Goal: Information Seeking & Learning: Learn about a topic

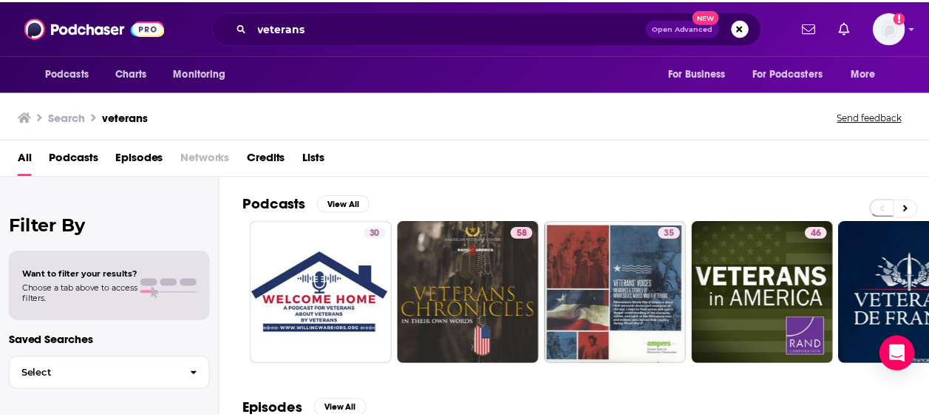
scroll to position [452, 0]
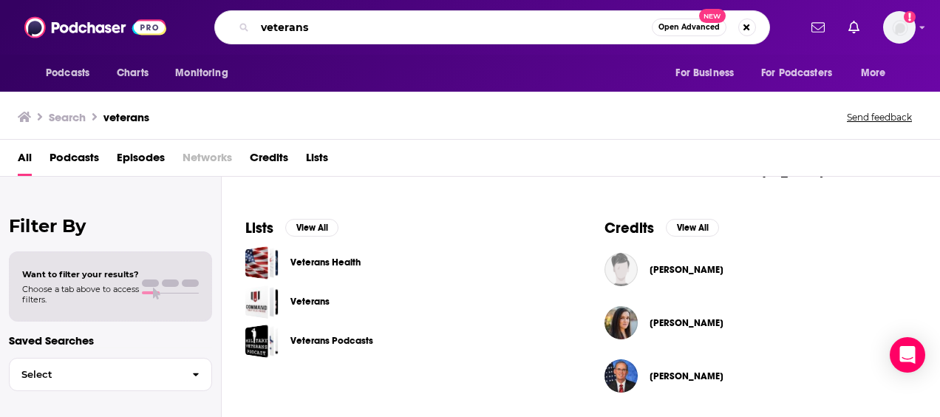
click at [289, 30] on input "veterans" at bounding box center [453, 28] width 397 height 24
click at [56, 74] on span "Podcasts" at bounding box center [68, 73] width 44 height 21
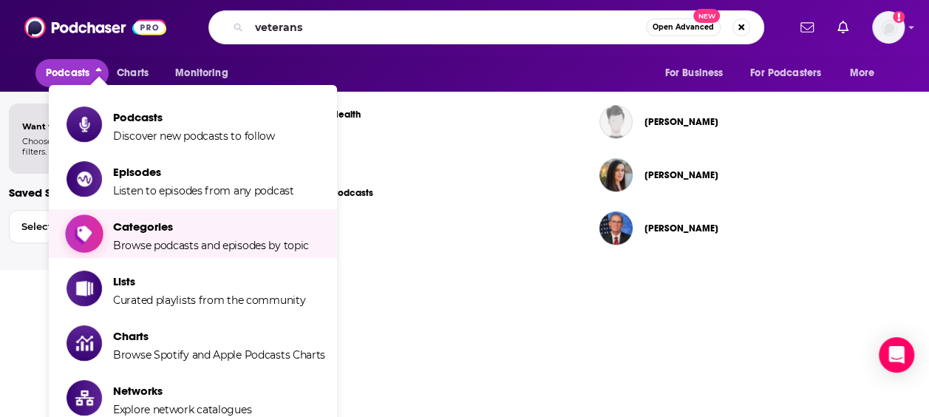
scroll to position [74, 0]
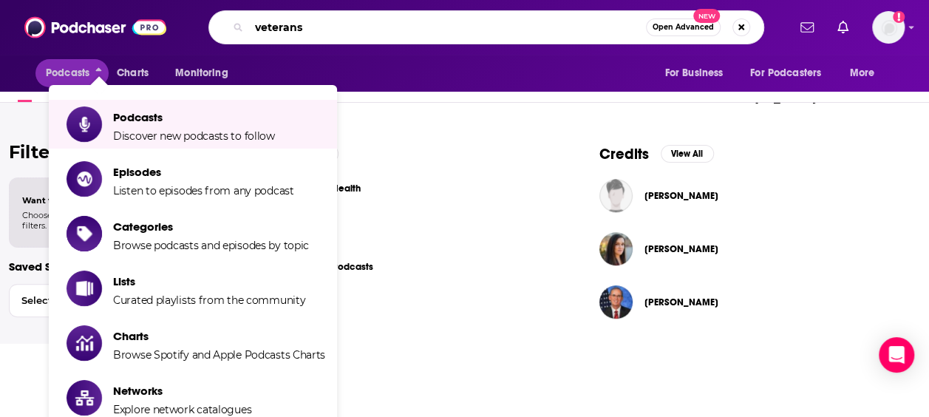
click at [328, 35] on input "veterans" at bounding box center [447, 28] width 397 height 24
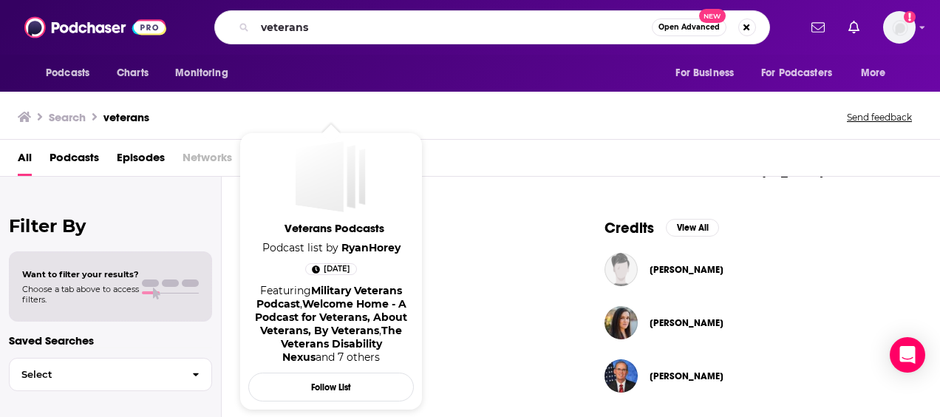
click at [305, 340] on div "Podcasts Charts Monitoring veterans Open Advanced New For Business For Podcaste…" at bounding box center [470, 208] width 940 height 417
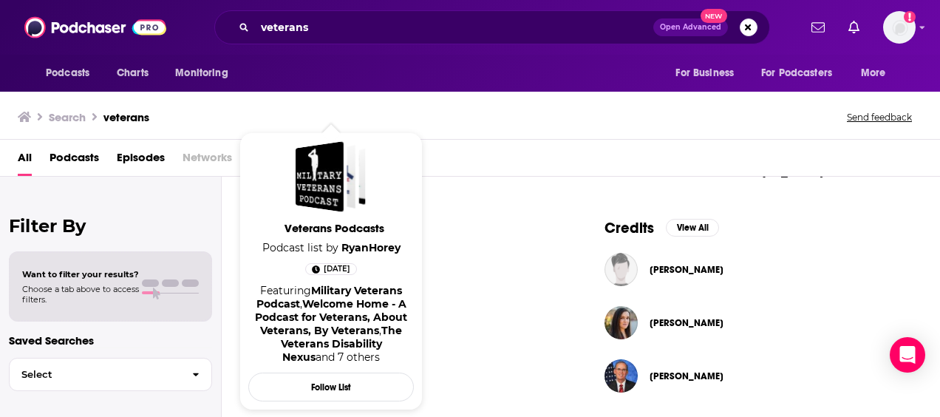
click at [332, 228] on span "Veterans Podcasts" at bounding box center [334, 228] width 166 height 14
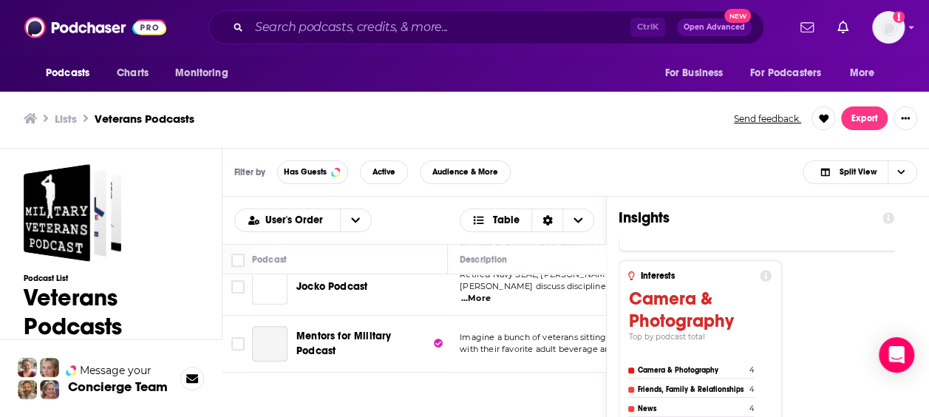
scroll to position [476, 0]
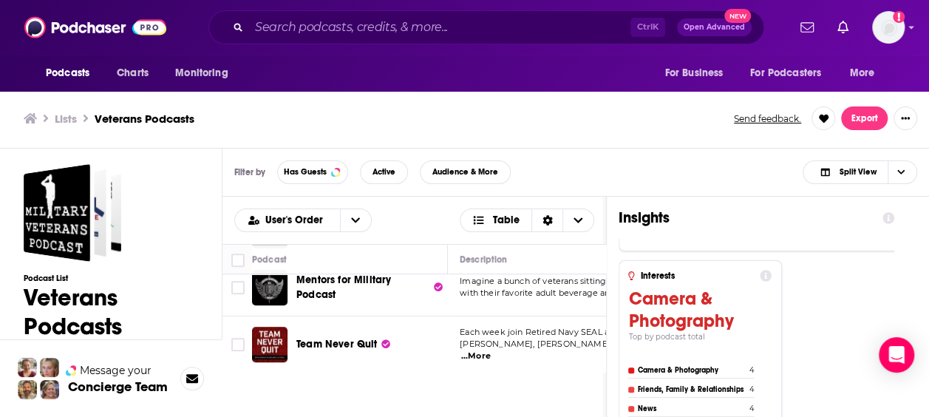
click at [282, 372] on div "User's Order Table Podcast Description Categories Reach (Monthly) Reach (Episod…" at bounding box center [414, 391] width 384 height 389
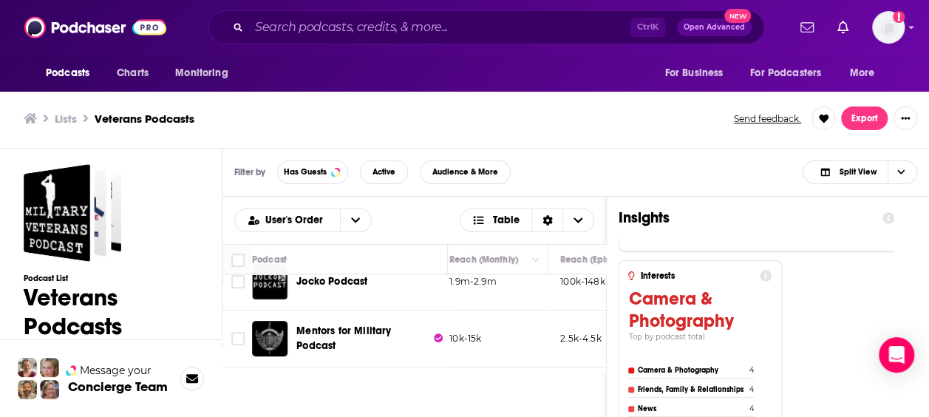
scroll to position [402, 463]
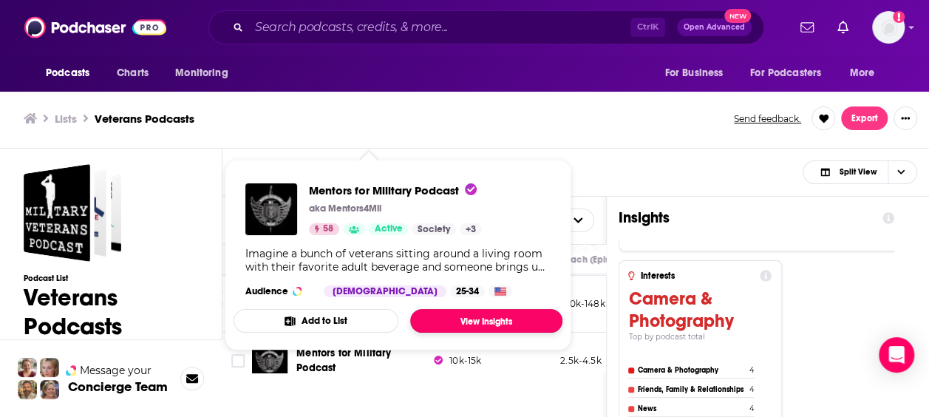
click at [460, 325] on link "View Insights" at bounding box center [486, 321] width 152 height 24
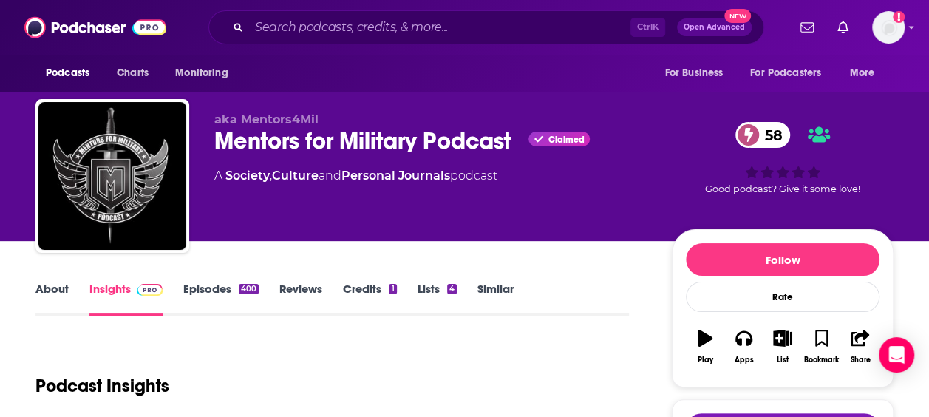
scroll to position [74, 0]
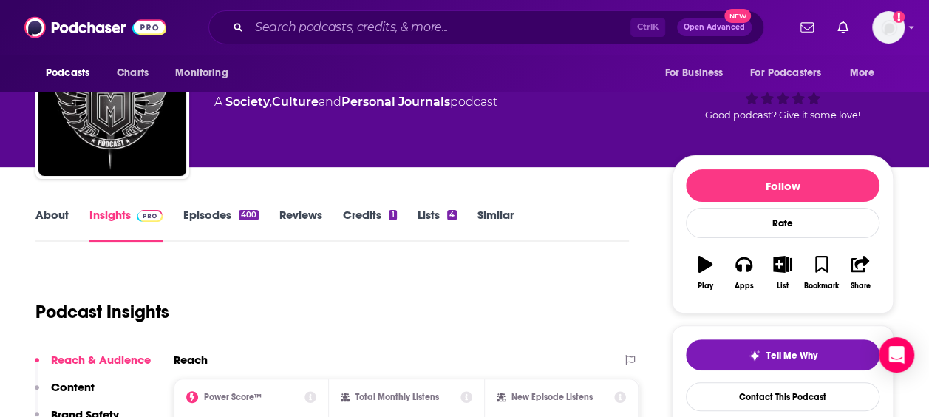
click at [44, 217] on link "About" at bounding box center [51, 225] width 33 height 34
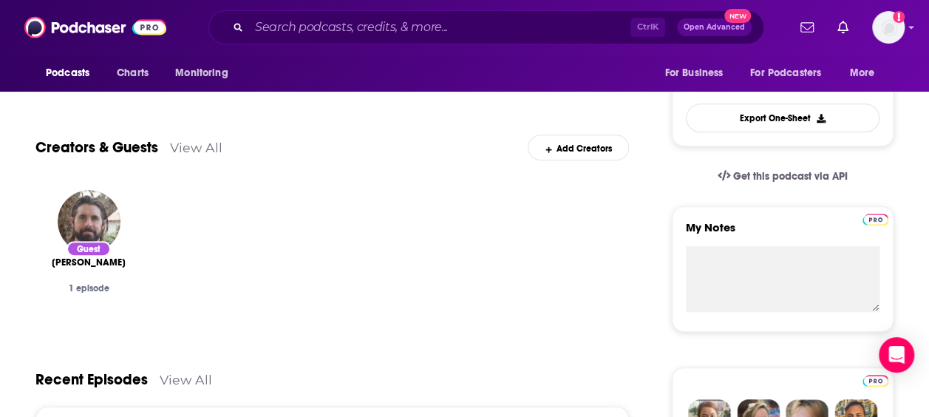
scroll to position [370, 0]
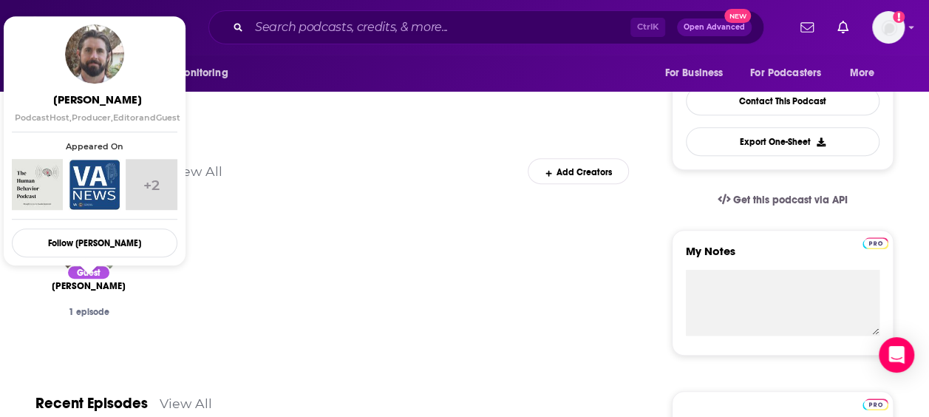
click at [86, 282] on span "[PERSON_NAME]" at bounding box center [89, 286] width 74 height 12
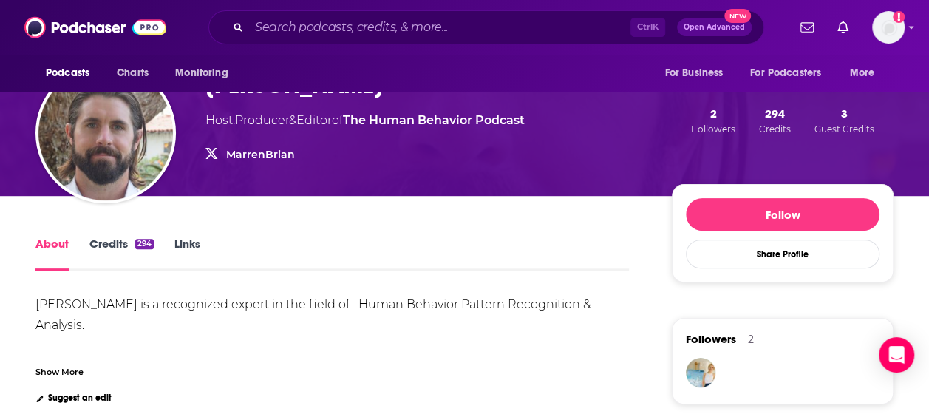
scroll to position [148, 0]
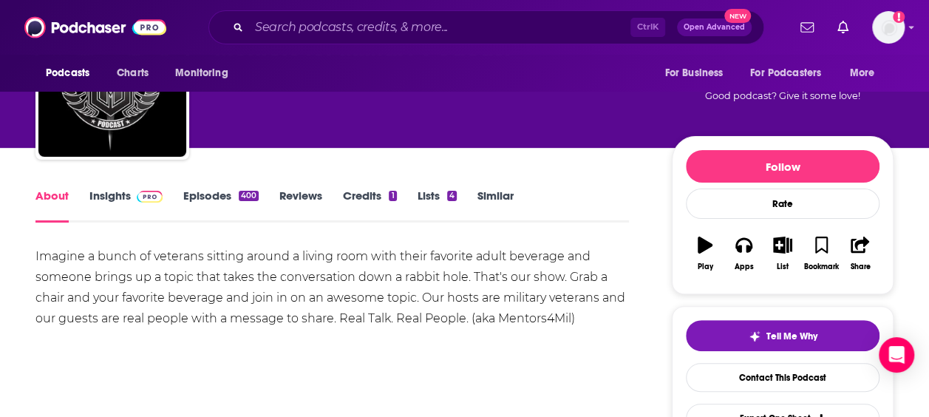
scroll to position [148, 0]
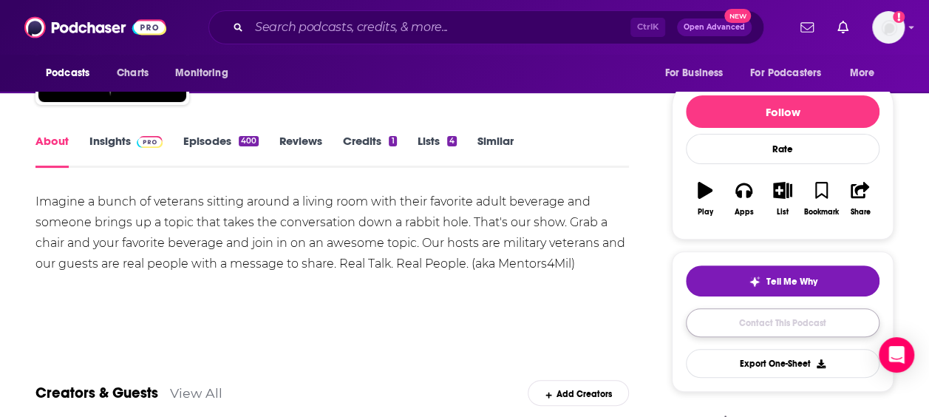
click at [736, 321] on link "Contact This Podcast" at bounding box center [783, 322] width 194 height 29
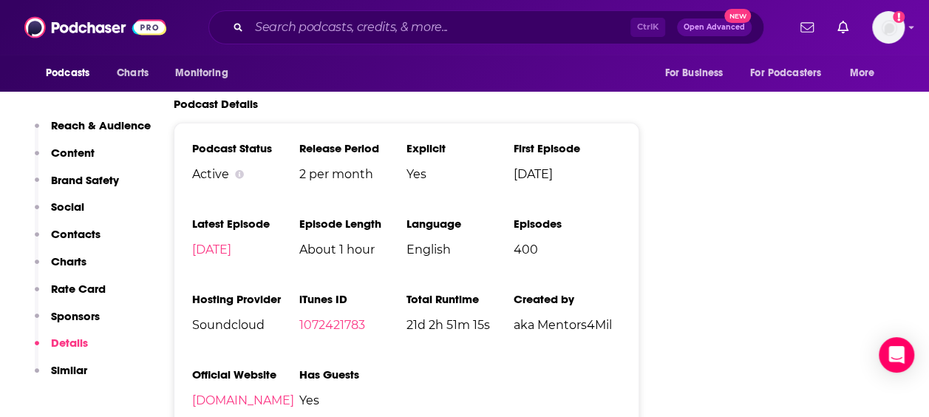
scroll to position [2260, 0]
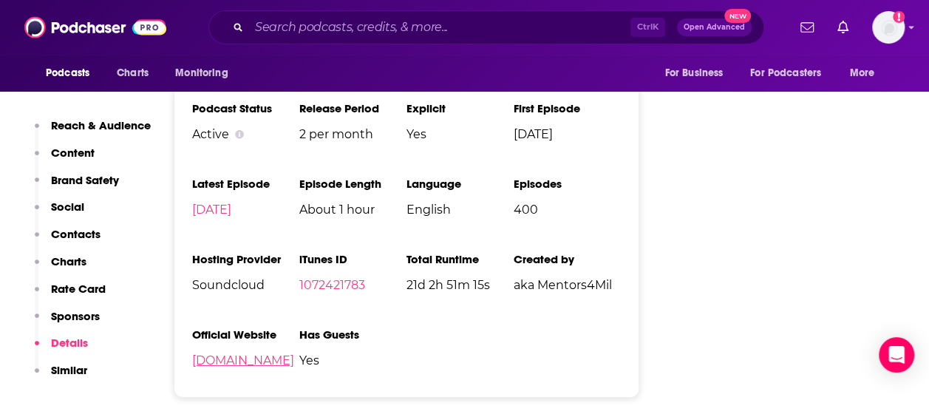
click at [251, 353] on link "[DOMAIN_NAME]" at bounding box center [243, 360] width 102 height 14
click at [86, 235] on p "Contacts" at bounding box center [76, 234] width 50 height 14
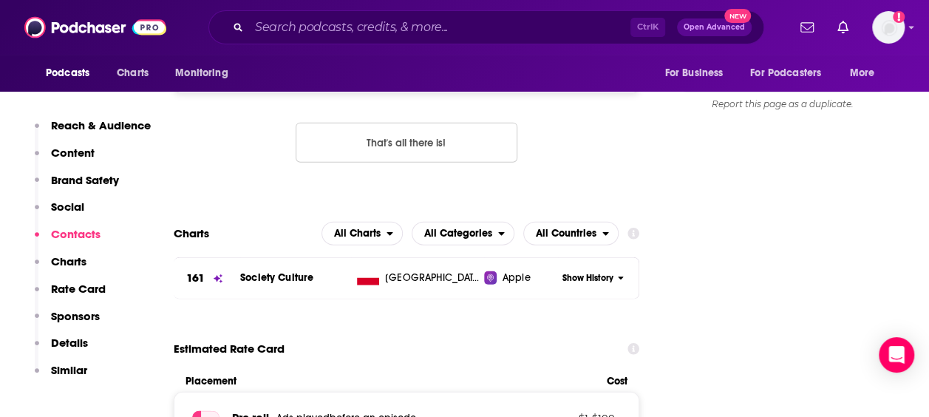
scroll to position [1389, 0]
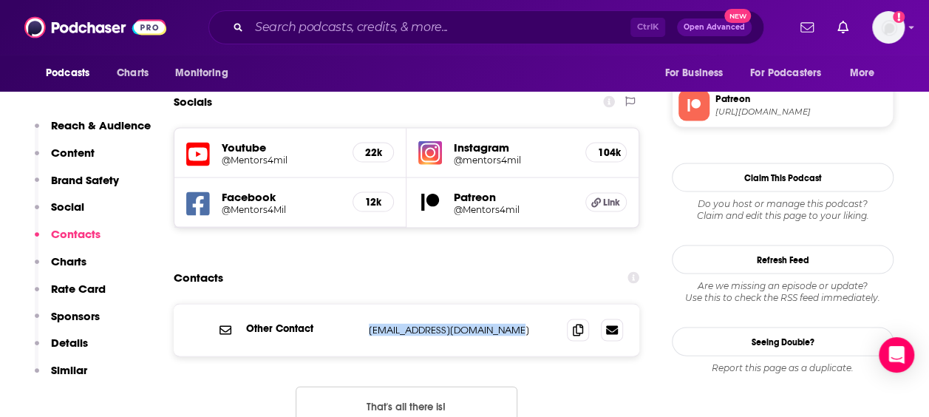
drag, startPoint x: 510, startPoint y: 265, endPoint x: 361, endPoint y: 268, distance: 148.6
click at [361, 304] on div "Other Contact [EMAIL_ADDRESS][DOMAIN_NAME] [EMAIL_ADDRESS][DOMAIN_NAME]" at bounding box center [407, 330] width 466 height 52
drag, startPoint x: 361, startPoint y: 268, endPoint x: 423, endPoint y: 273, distance: 61.6
copy div "[EMAIL_ADDRESS][DOMAIN_NAME]"
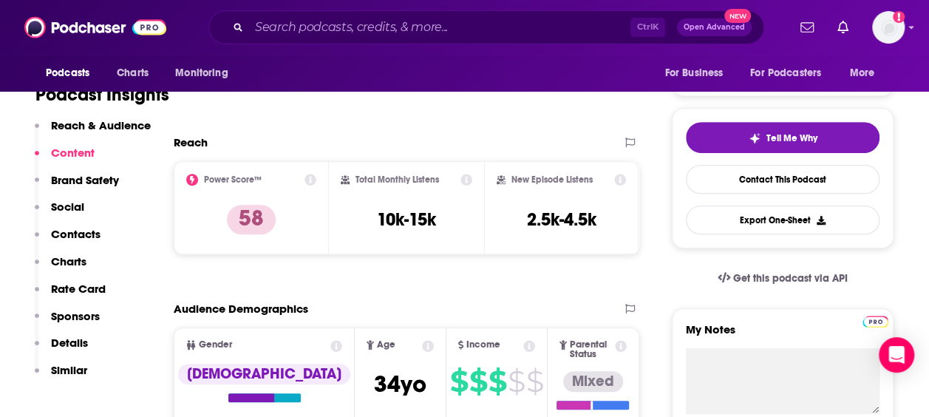
scroll to position [281, 0]
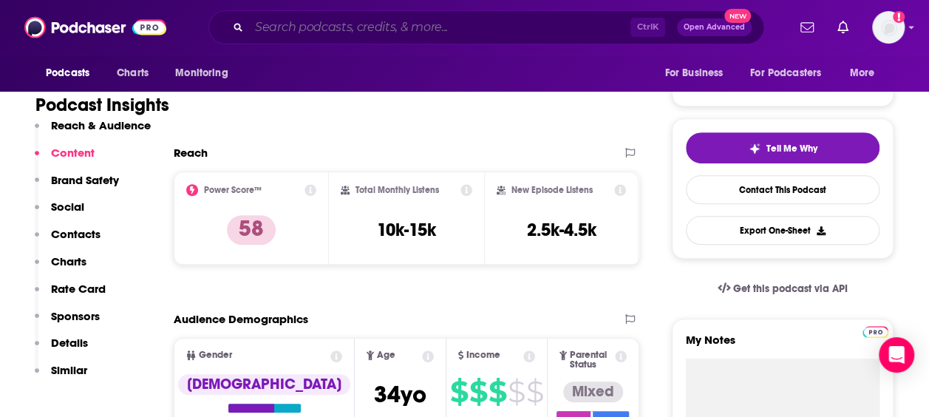
click at [339, 34] on input "Search podcasts, credits, & more..." at bounding box center [439, 28] width 381 height 24
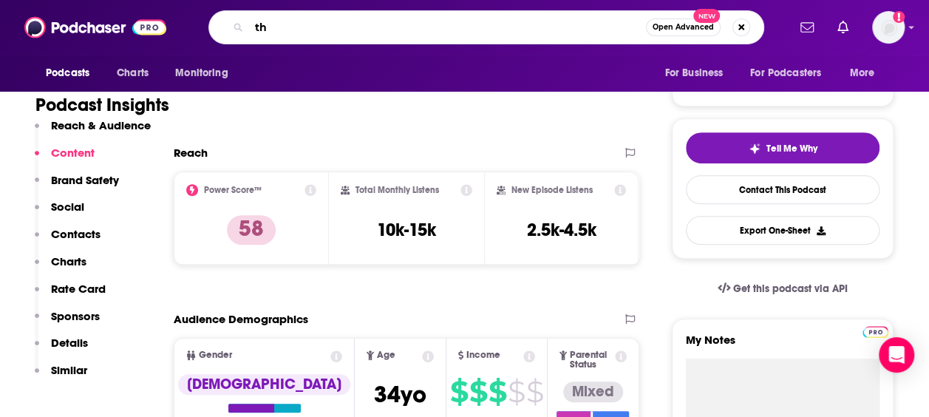
type input "t"
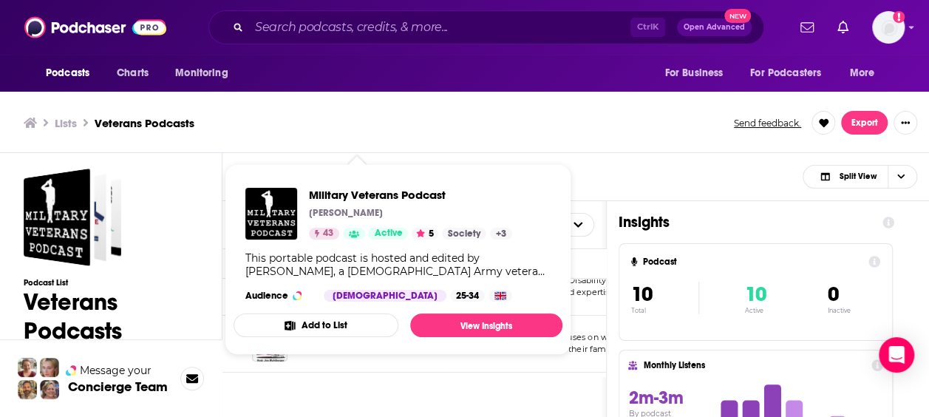
click at [599, 168] on div "Filter by Has Guests Active Audience & More Split View" at bounding box center [575, 177] width 707 height 48
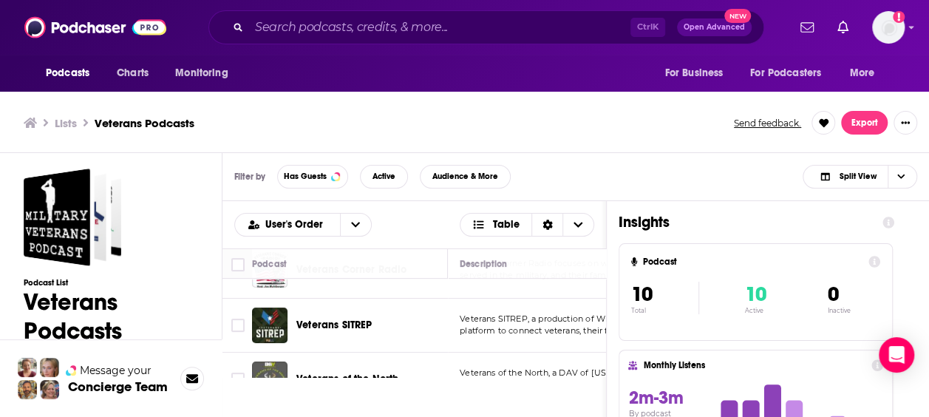
scroll to position [296, 0]
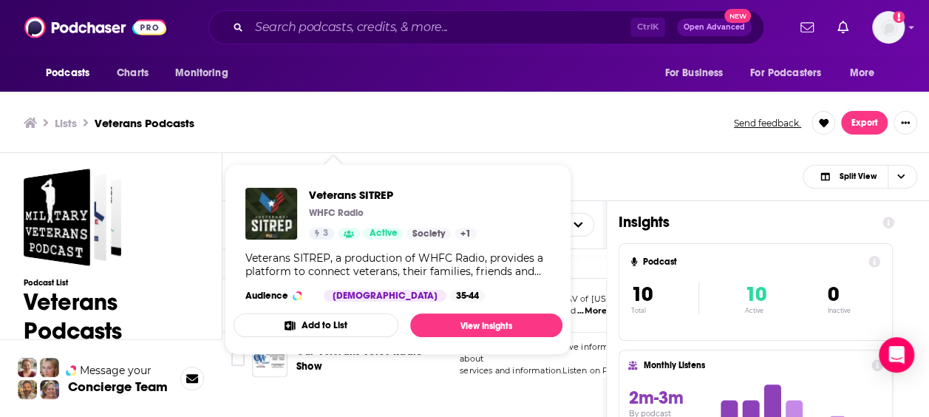
click at [678, 160] on div "Filter by Has Guests Active Audience & More Split View" at bounding box center [575, 177] width 707 height 48
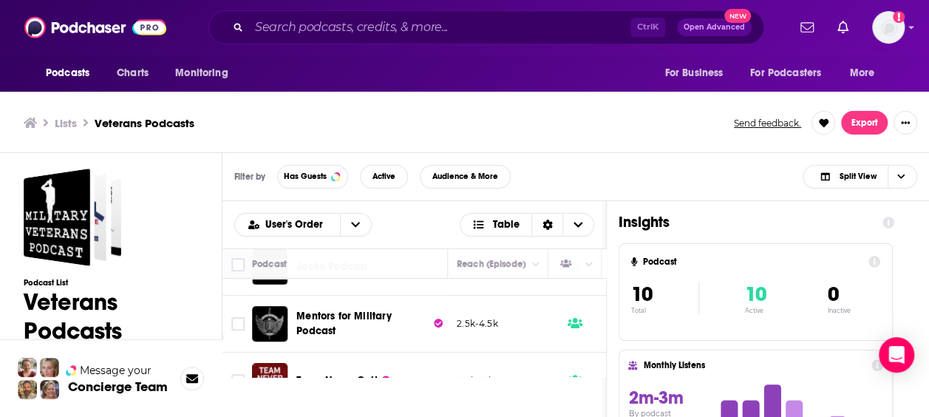
scroll to position [370, 566]
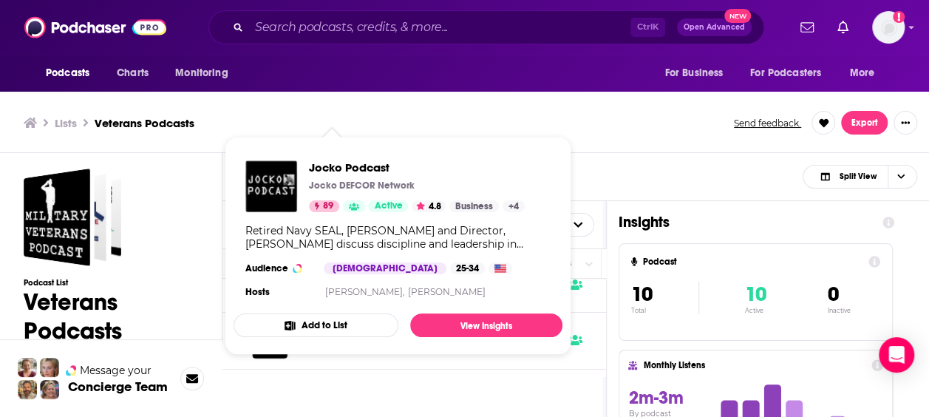
drag, startPoint x: 336, startPoint y: 333, endPoint x: 331, endPoint y: 346, distance: 14.0
click at [331, 346] on span "Jocko Podcast Jocko DEFCOR Network 89 Active 4.8 Business + 4 Retired Navy SEAL…" at bounding box center [398, 246] width 329 height 218
click at [333, 172] on span "Jocko Podcast" at bounding box center [417, 167] width 216 height 14
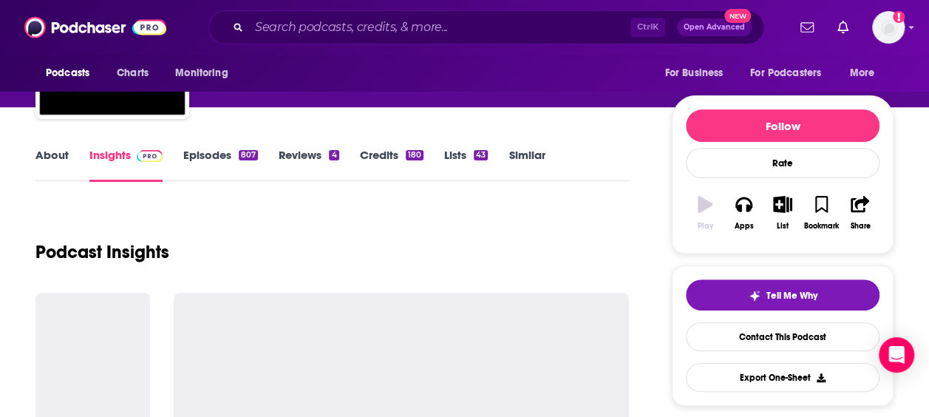
scroll to position [148, 0]
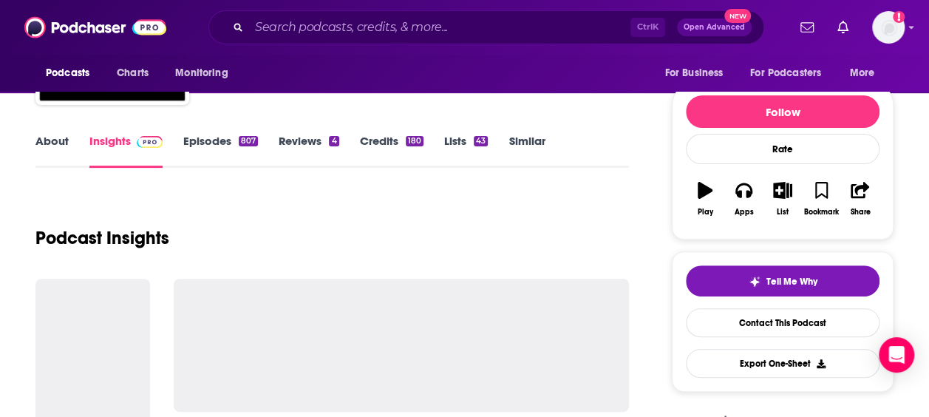
click at [43, 146] on link "About" at bounding box center [51, 151] width 33 height 34
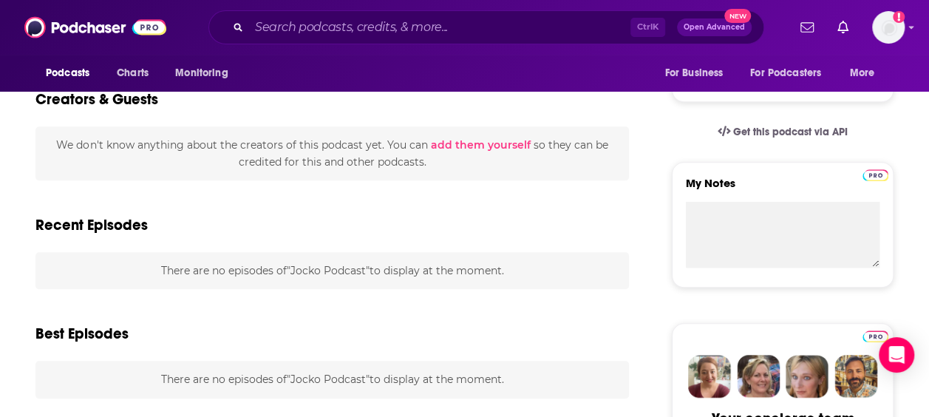
scroll to position [443, 0]
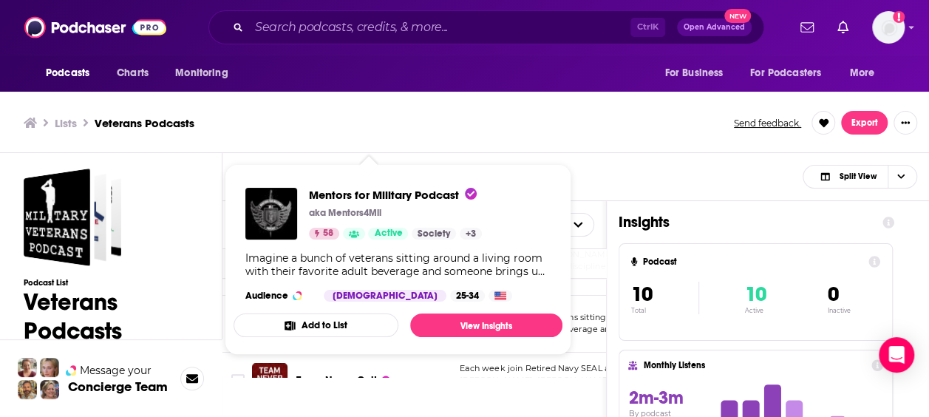
scroll to position [4, 0]
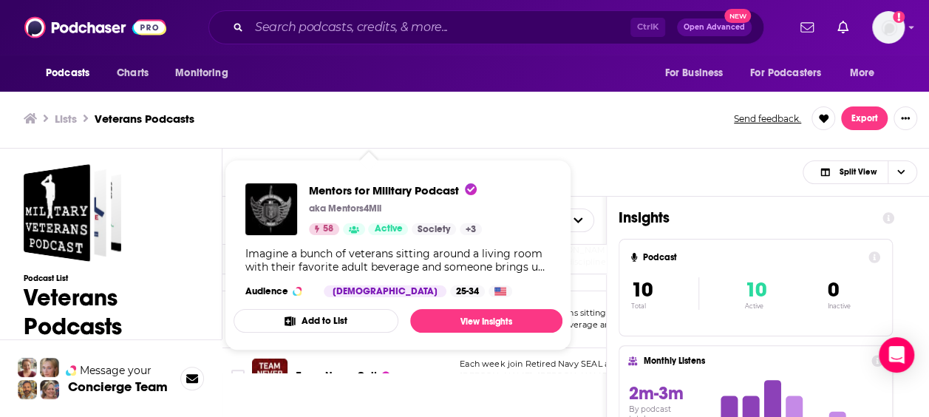
click at [390, 392] on div "User's Order Table Podcast Description Categories Reach (Monthly) Reach (Episod…" at bounding box center [414, 391] width 384 height 389
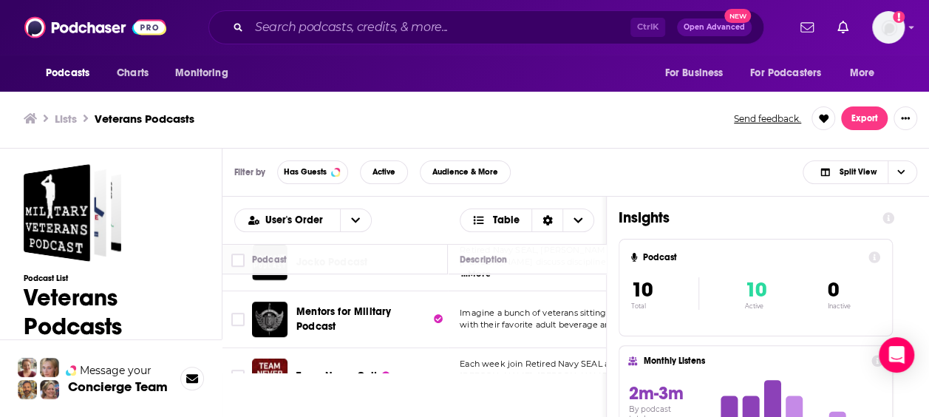
scroll to position [476, 0]
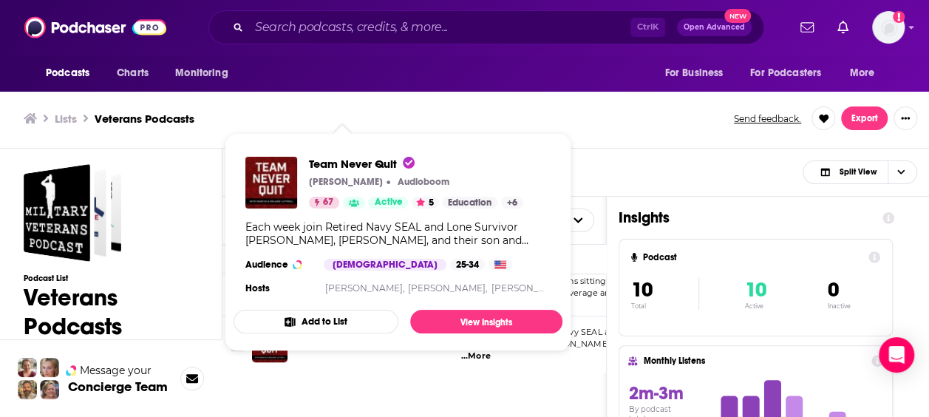
click at [355, 331] on span "Team Never Quit [PERSON_NAME] Audioboom 67 Active 5 Education + 6 Each week joi…" at bounding box center [398, 242] width 329 height 194
click at [330, 170] on span "Team Never Quit" at bounding box center [362, 164] width 106 height 14
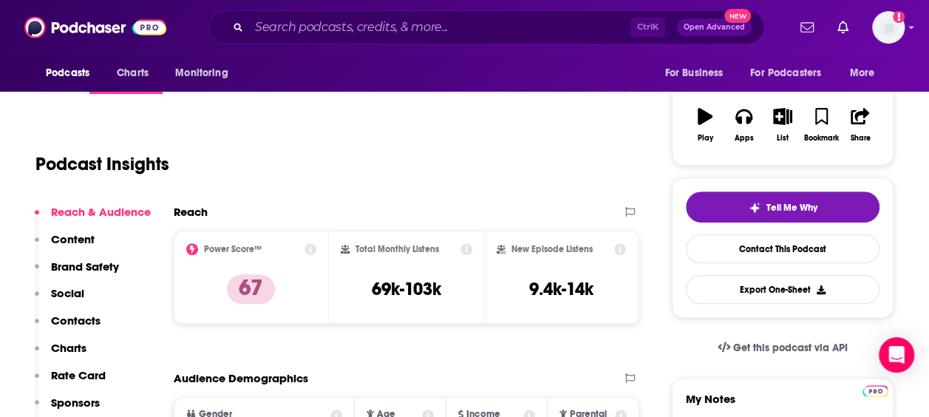
scroll to position [296, 0]
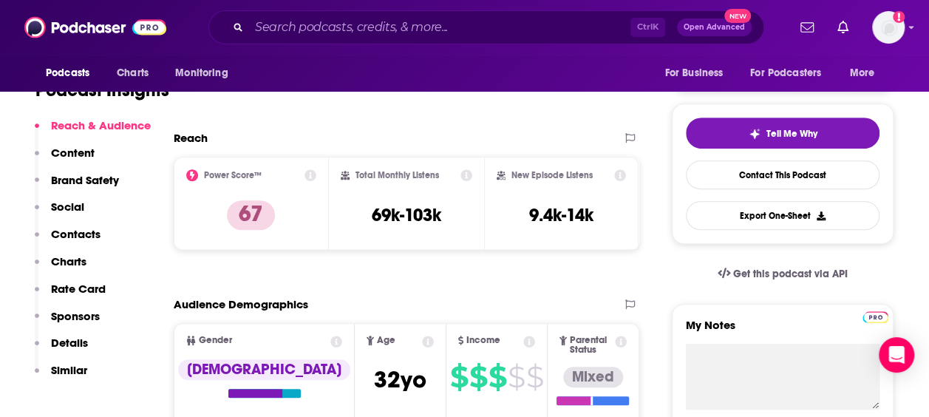
click at [78, 236] on p "Contacts" at bounding box center [76, 234] width 50 height 14
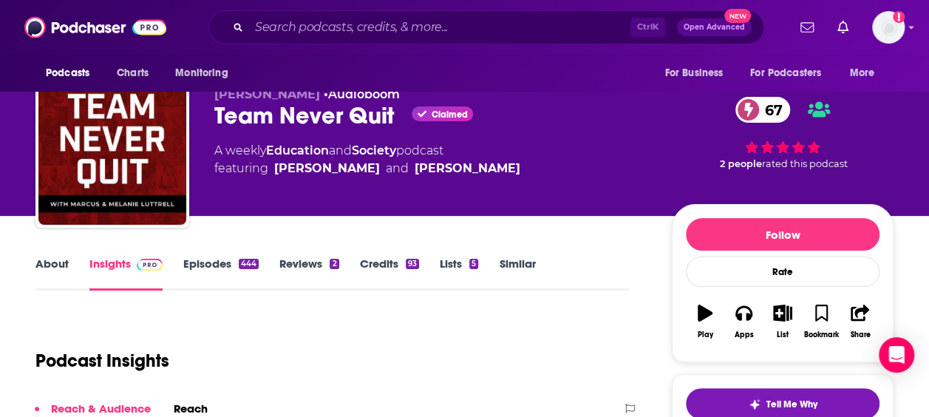
scroll to position [0, 0]
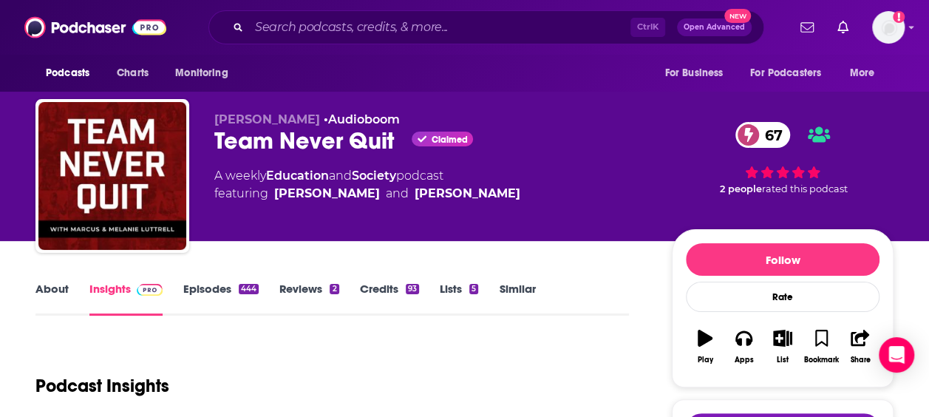
click at [53, 290] on link "About" at bounding box center [51, 299] width 33 height 34
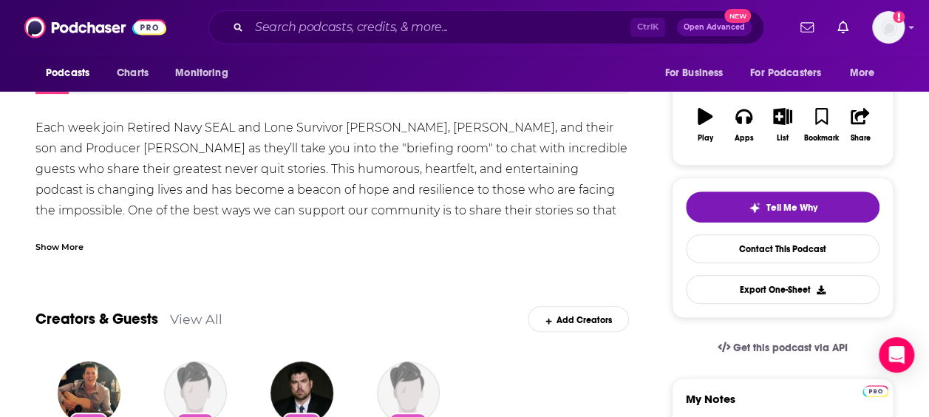
scroll to position [370, 0]
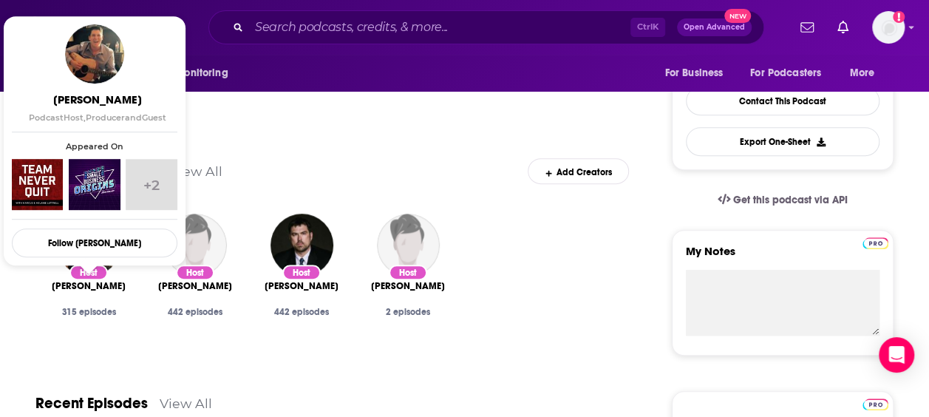
click at [83, 288] on span "[PERSON_NAME]" at bounding box center [89, 286] width 74 height 12
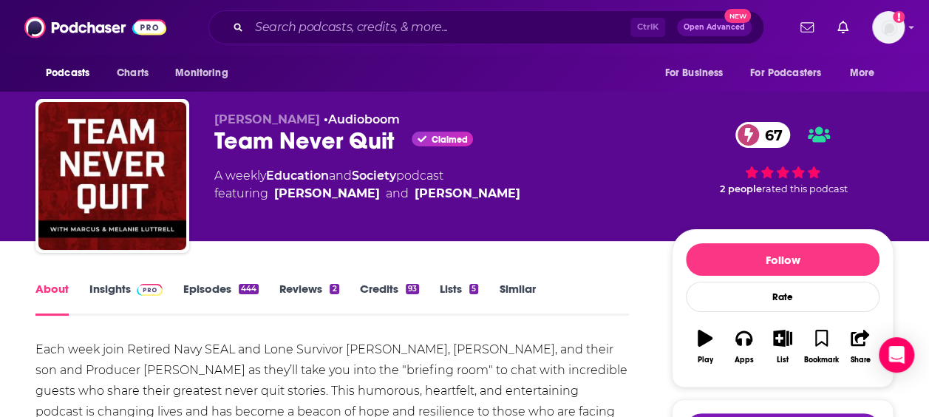
click at [113, 288] on link "Insights" at bounding box center [125, 299] width 73 height 34
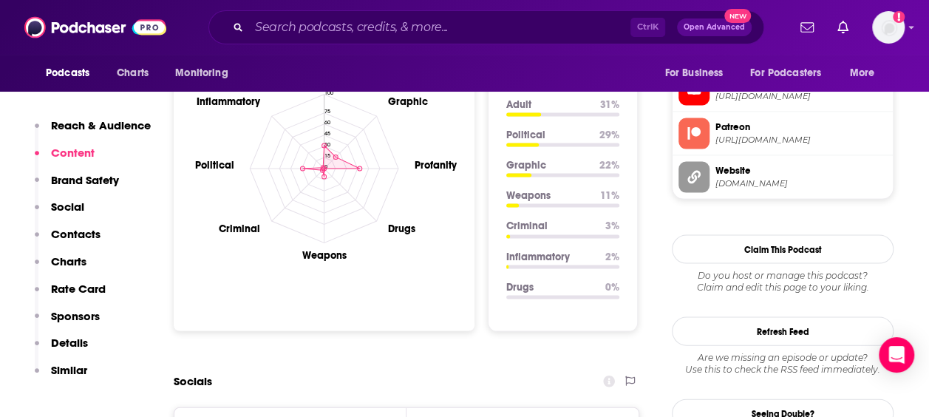
scroll to position [887, 0]
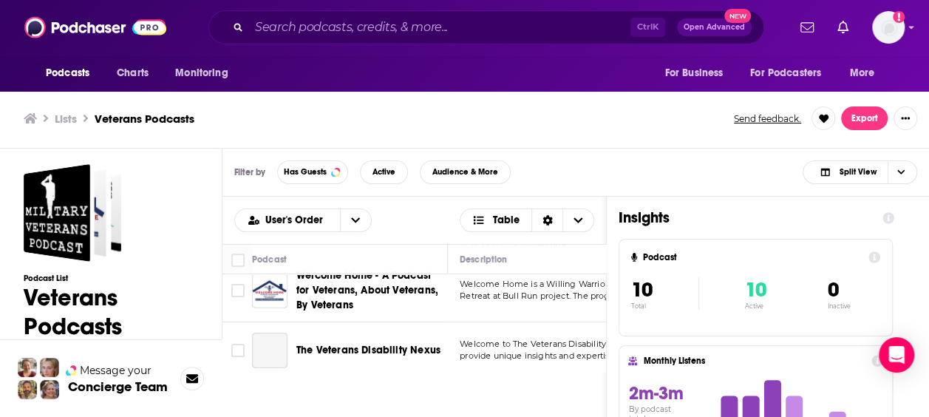
scroll to position [296, 0]
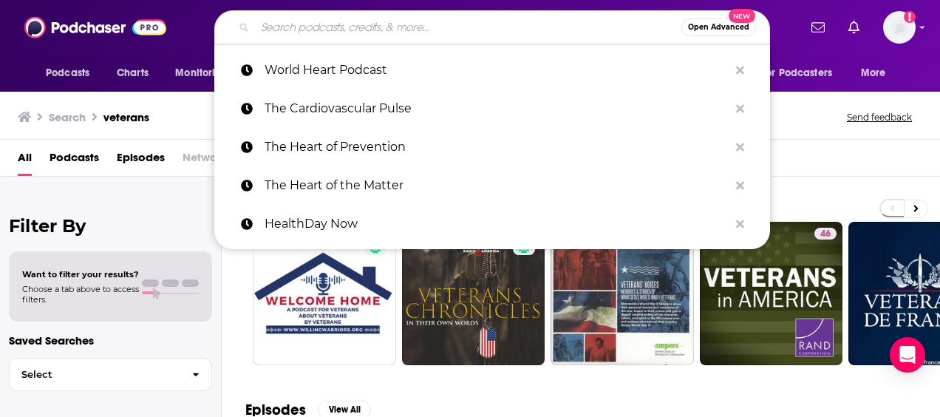
click at [294, 33] on input "Search podcasts, credits, & more..." at bounding box center [468, 28] width 426 height 24
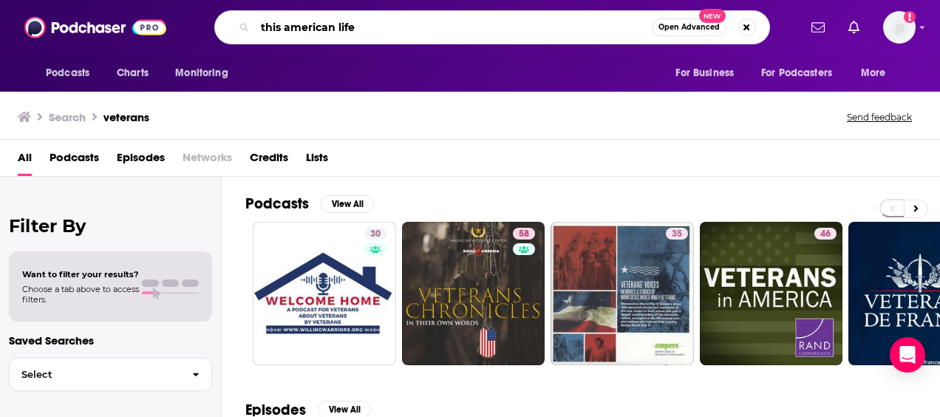
type input "this american life"
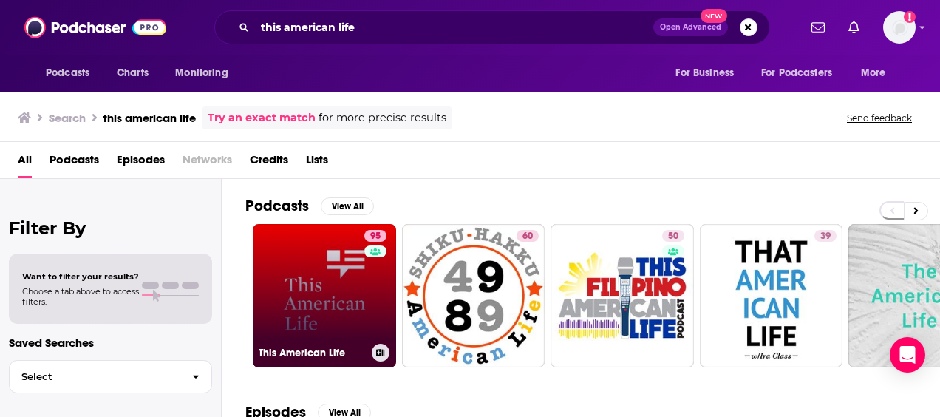
click at [362, 315] on link "95 This American Life" at bounding box center [324, 295] width 143 height 143
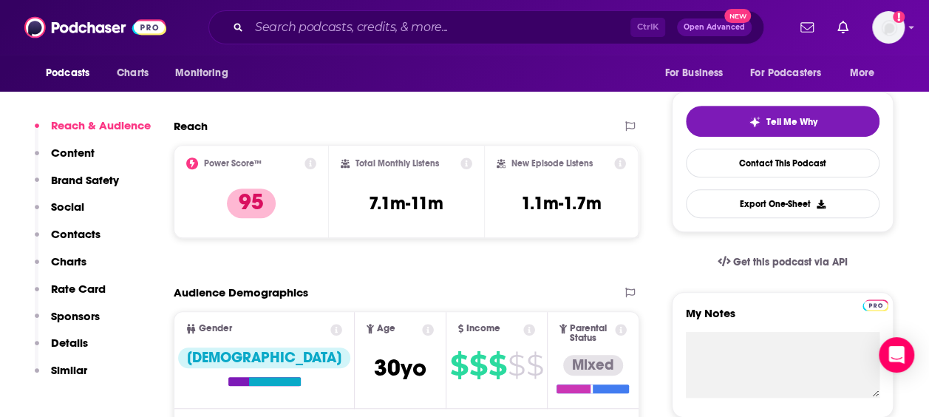
scroll to position [296, 0]
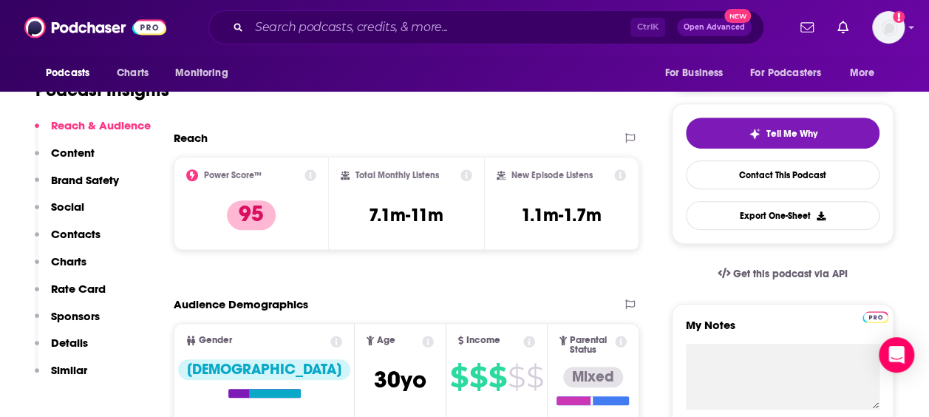
click at [68, 234] on p "Contacts" at bounding box center [76, 234] width 50 height 14
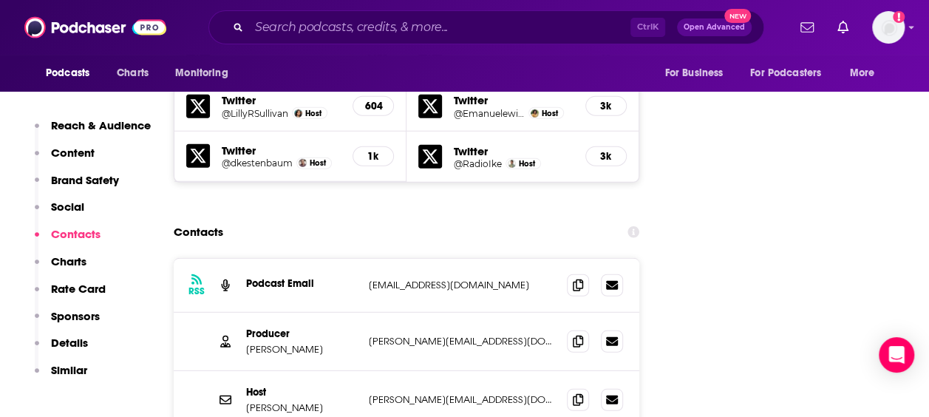
scroll to position [1970, 0]
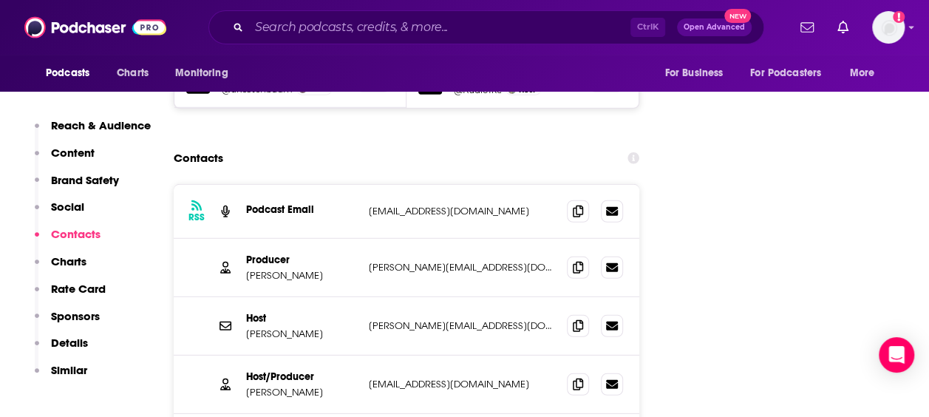
click at [58, 340] on p "Details" at bounding box center [69, 343] width 37 height 14
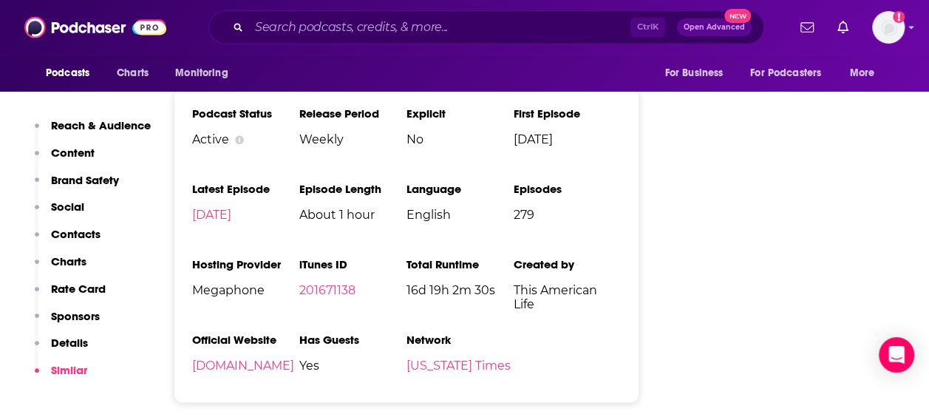
scroll to position [3312, 0]
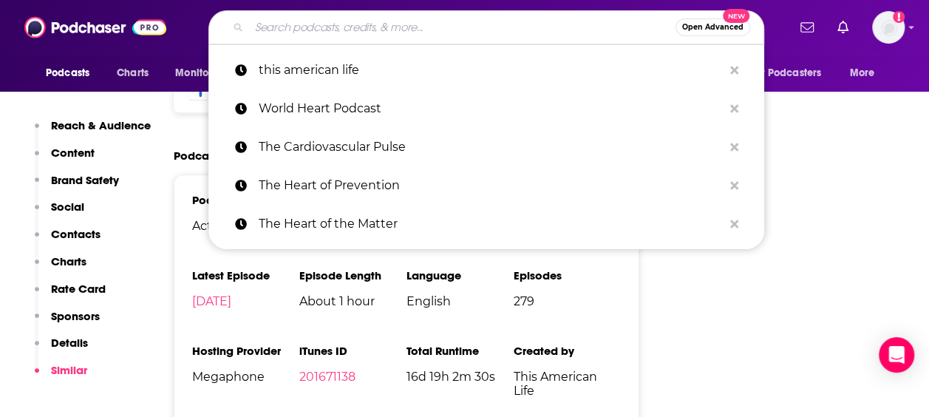
click at [349, 27] on input "Search podcasts, credits, & more..." at bounding box center [462, 28] width 426 height 24
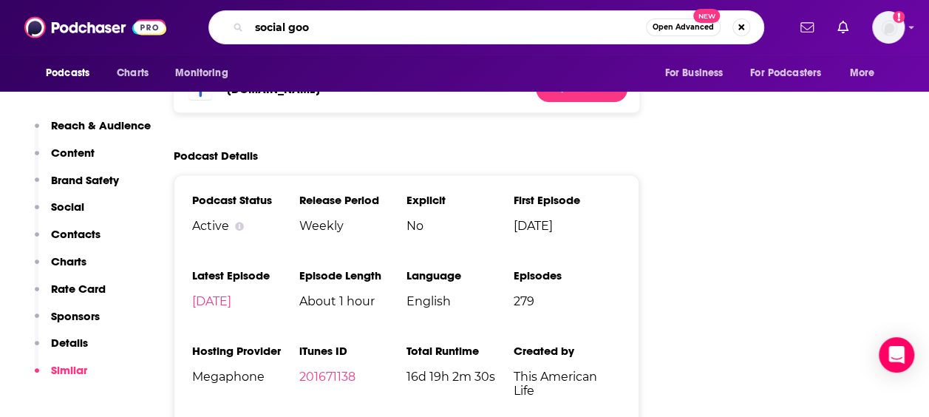
type input "social good"
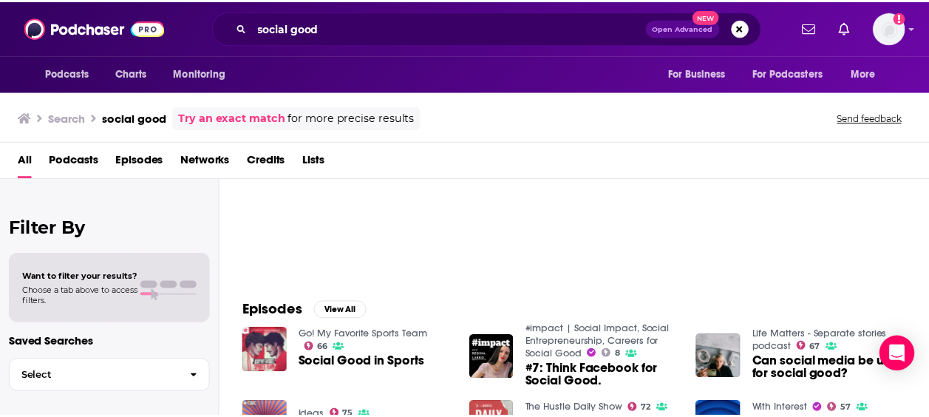
scroll to position [74, 0]
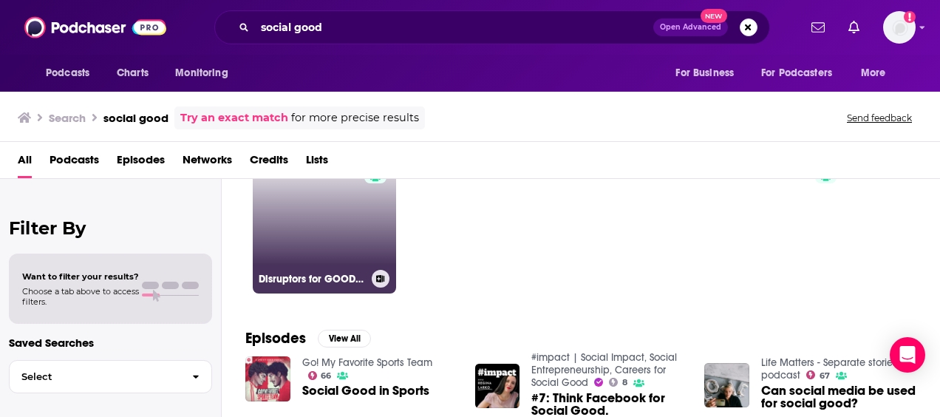
click at [333, 231] on link "42 Disruptors for GOOD | Social Entrepreneurs and Social Enterprises" at bounding box center [324, 221] width 143 height 143
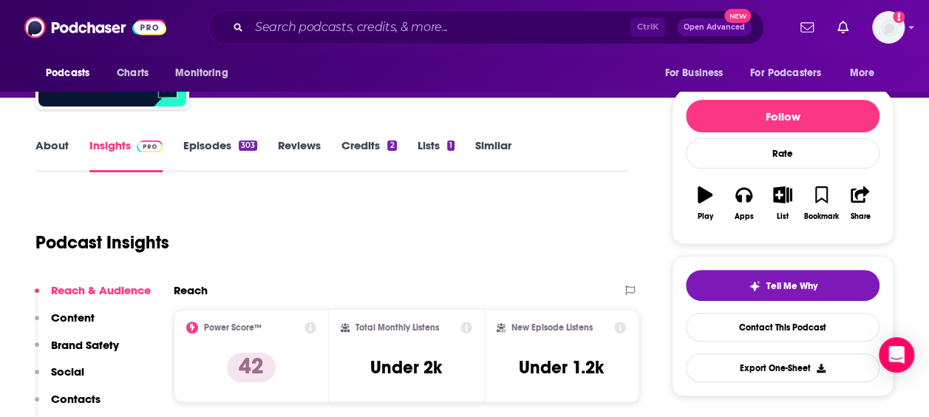
scroll to position [148, 0]
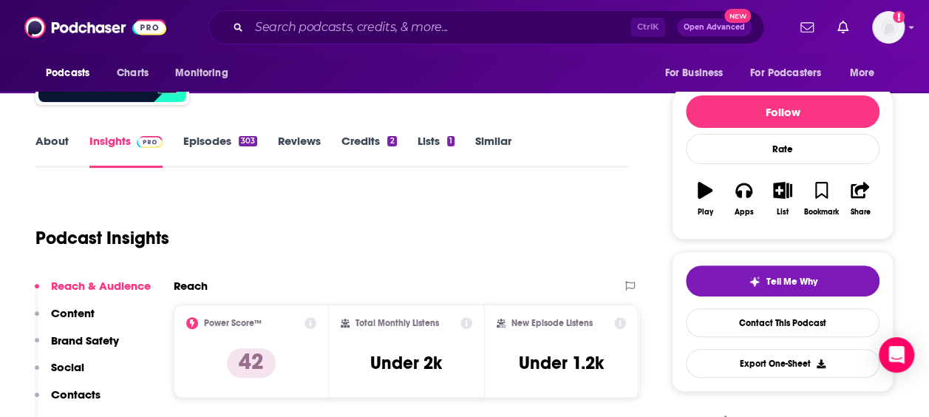
click at [70, 386] on button "Social" at bounding box center [60, 373] width 50 height 27
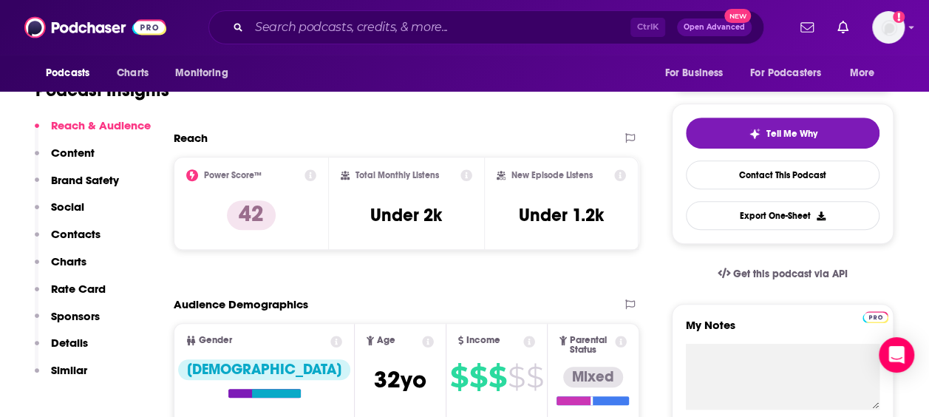
click at [77, 241] on p "Contacts" at bounding box center [76, 234] width 50 height 14
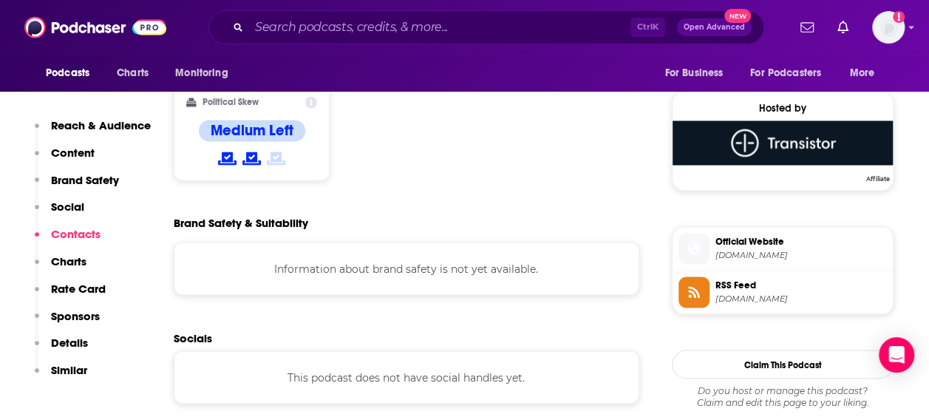
scroll to position [1311, 0]
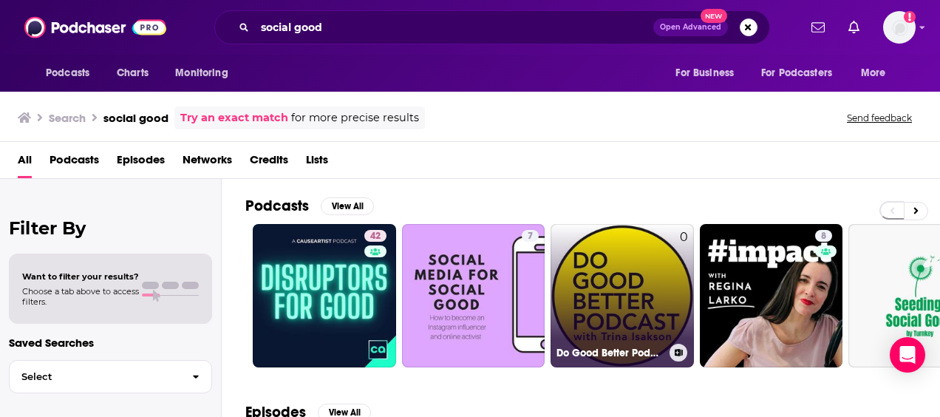
click at [633, 293] on link "0 Do Good Better Podcast: social innovation | nonprofit sector | careers in soc…" at bounding box center [622, 295] width 143 height 143
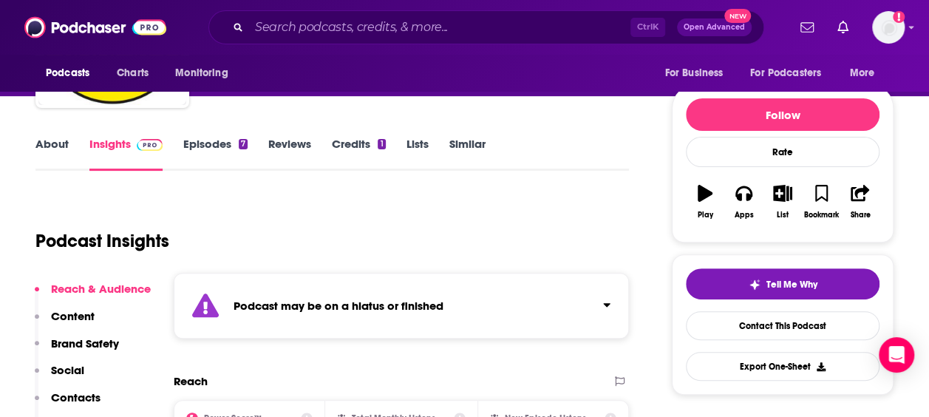
scroll to position [148, 0]
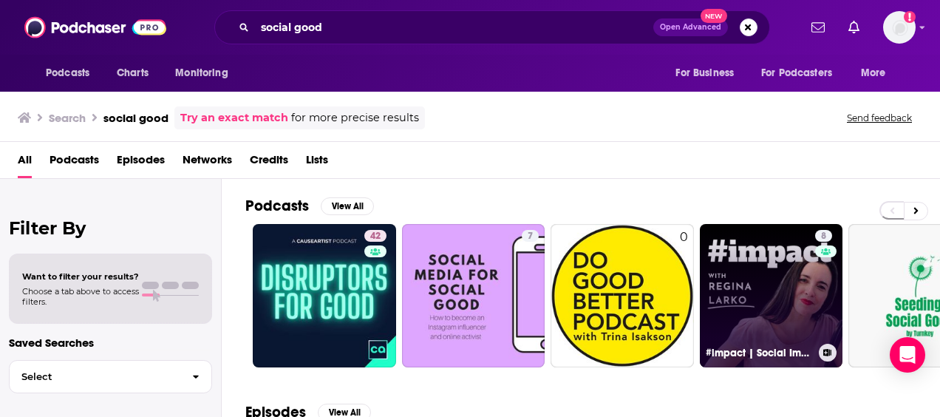
click at [791, 300] on link "8 #impact | Social Impact, Social Entrepreneurship, Careers for Social Good" at bounding box center [771, 295] width 143 height 143
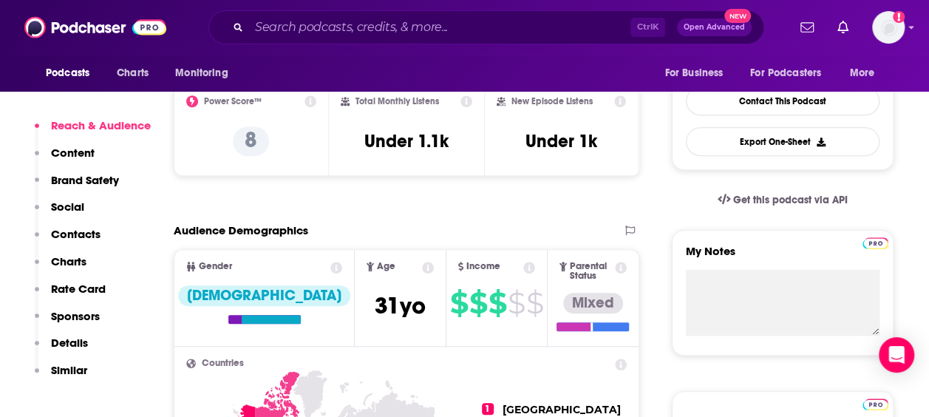
click at [85, 239] on p "Contacts" at bounding box center [76, 234] width 50 height 14
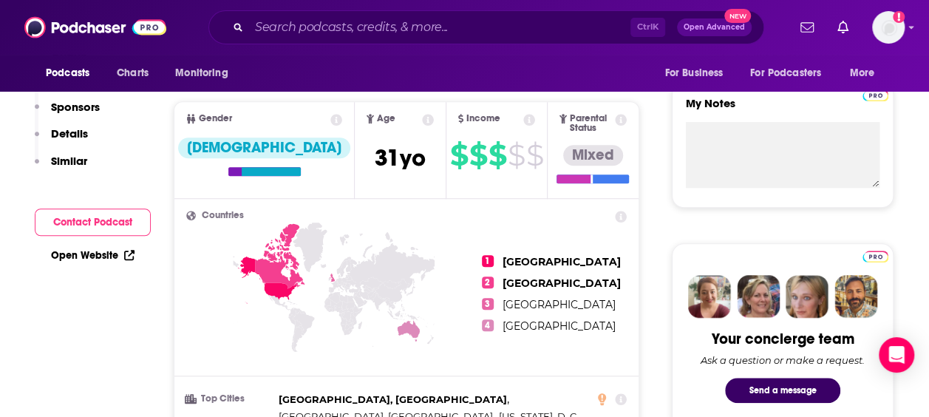
scroll to position [148, 0]
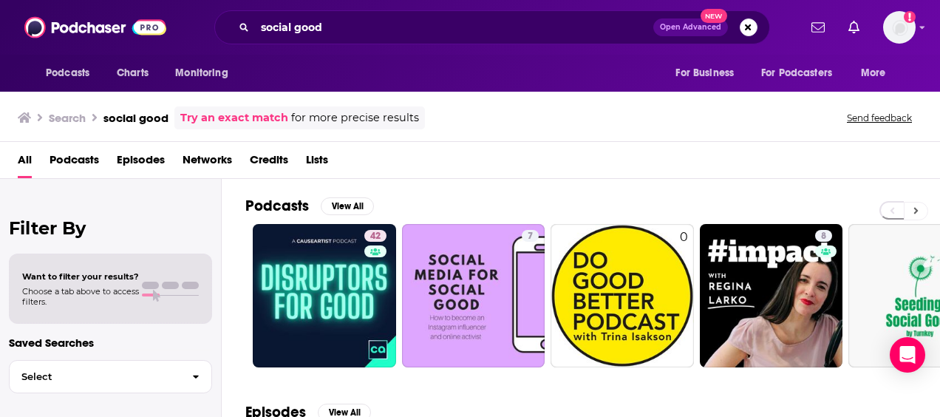
click at [911, 211] on button at bounding box center [916, 211] width 24 height 18
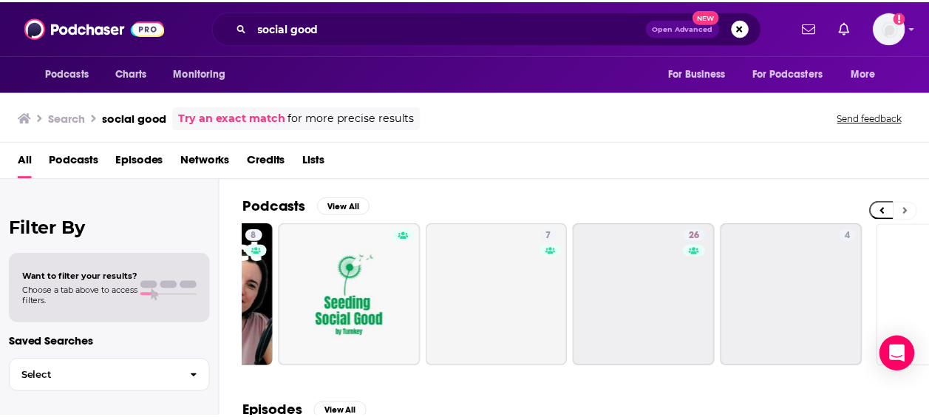
scroll to position [0, 662]
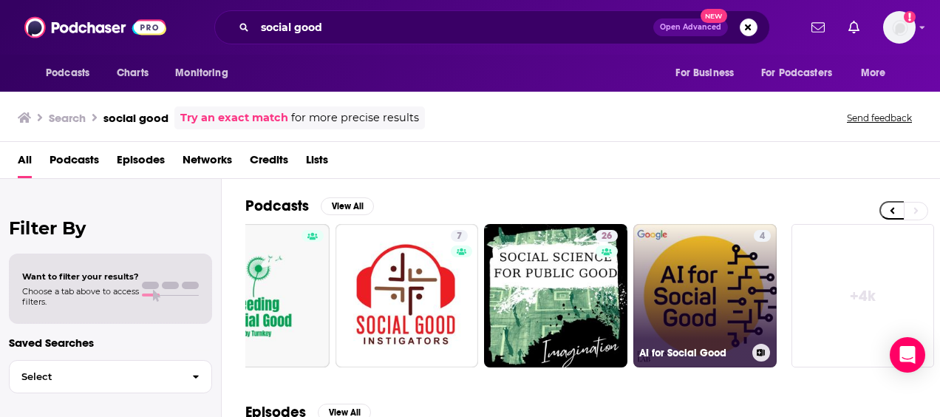
click at [686, 312] on link "4 AI for Social Good" at bounding box center [704, 295] width 143 height 143
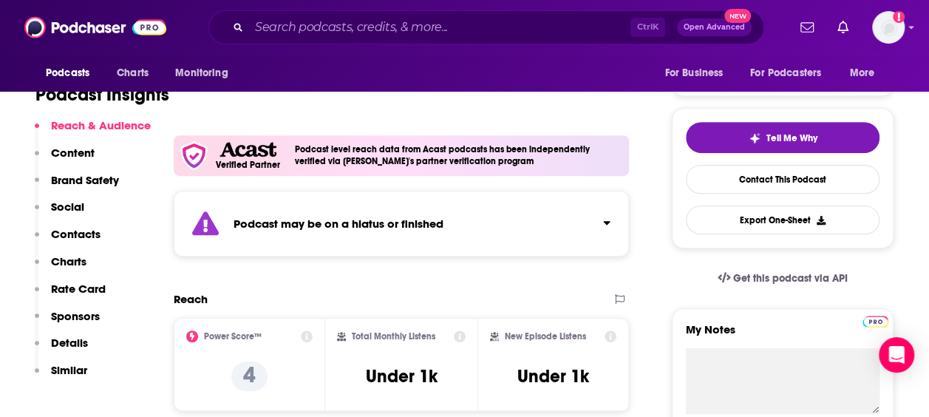
scroll to position [296, 0]
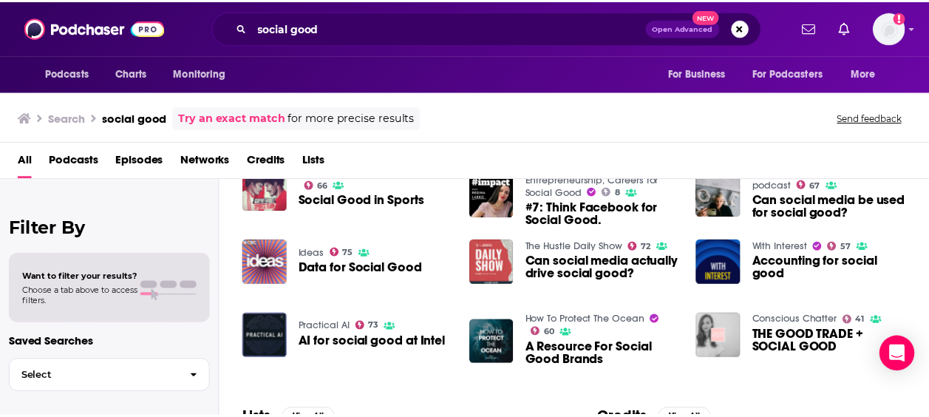
scroll to position [253, 0]
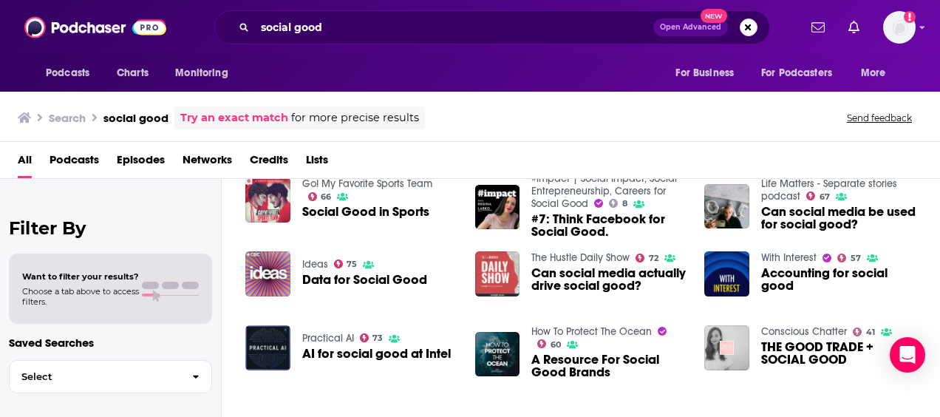
click at [362, 279] on span "Data for Social Good" at bounding box center [364, 279] width 125 height 13
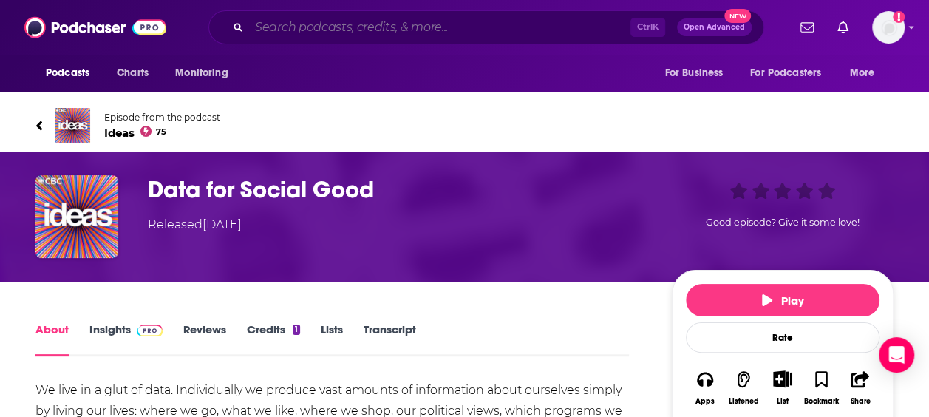
click at [303, 35] on input "Search podcasts, credits, & more..." at bounding box center [439, 28] width 381 height 24
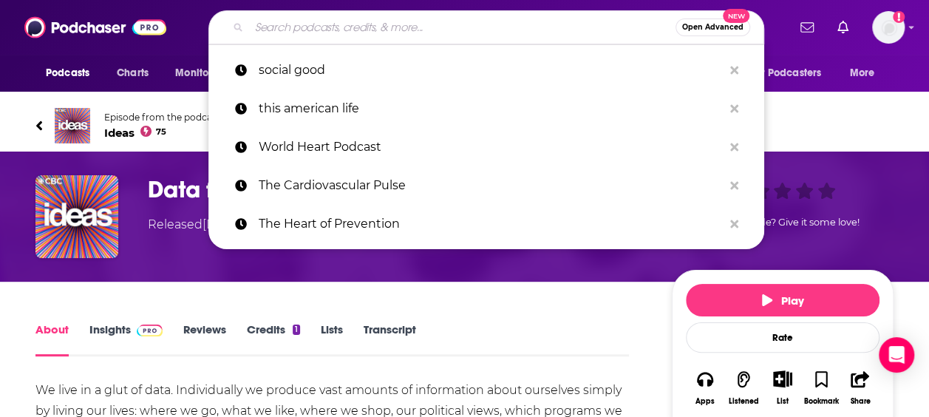
type input "l"
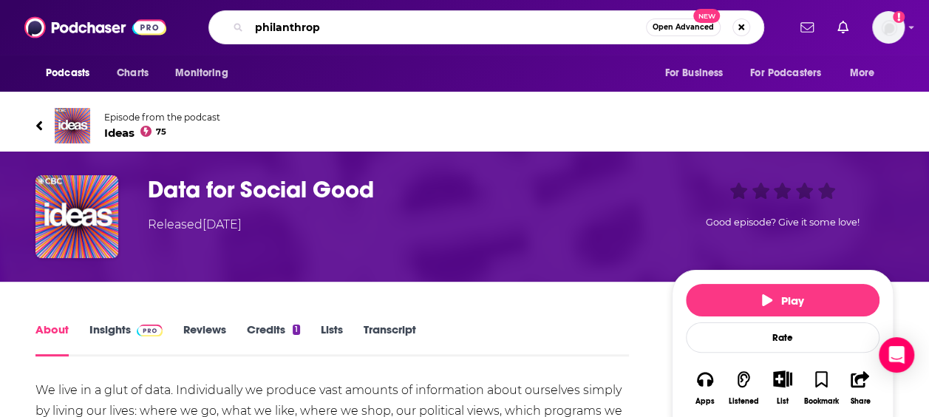
type input "philanthropy"
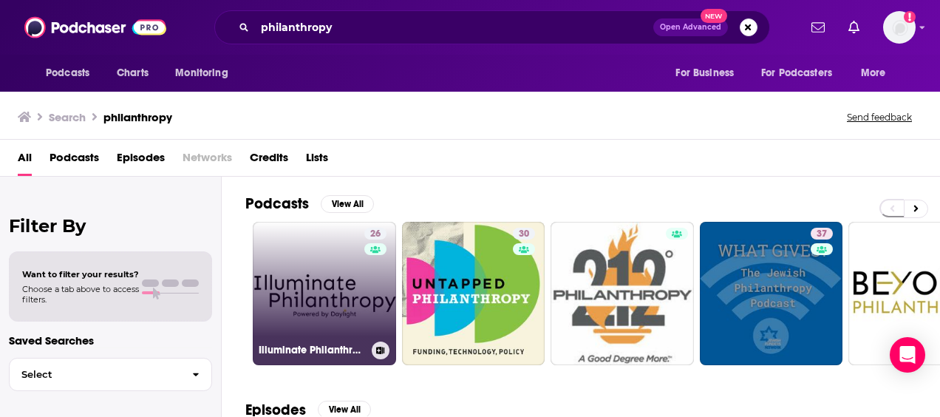
click at [304, 287] on link "26 Illuminate Philanthropy" at bounding box center [324, 293] width 143 height 143
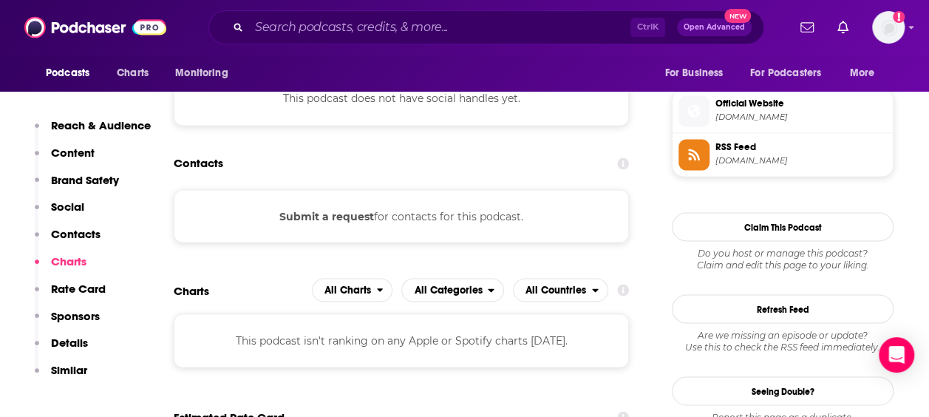
scroll to position [1330, 0]
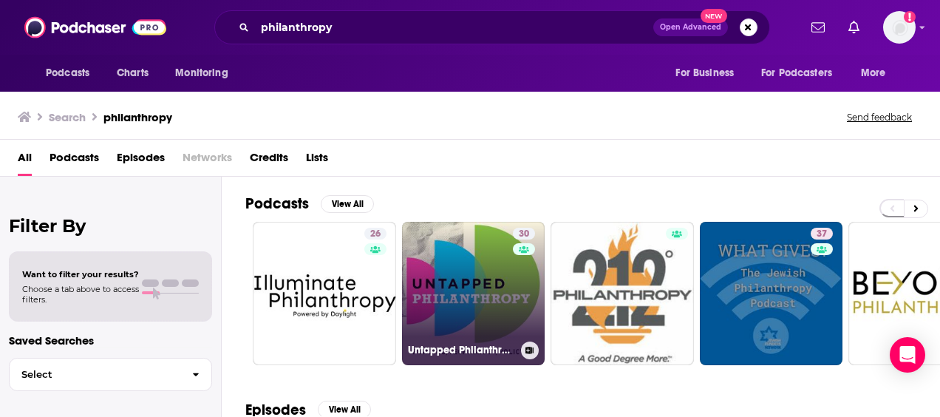
click at [455, 284] on link "30 Untapped Philanthropy" at bounding box center [473, 293] width 143 height 143
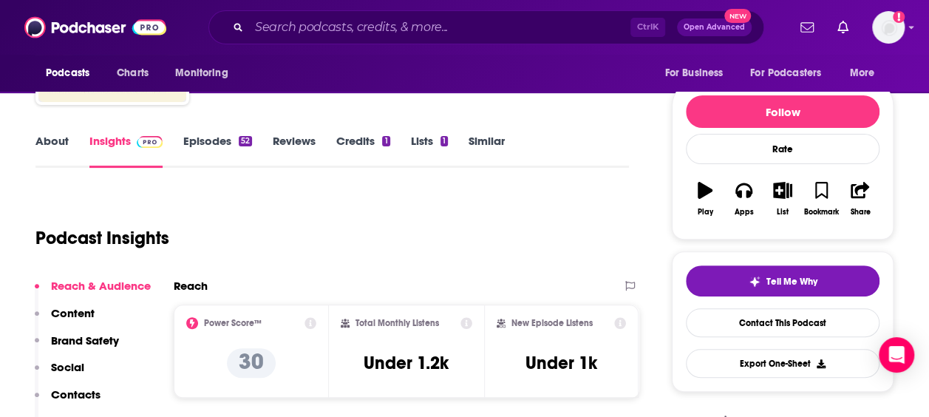
scroll to position [222, 0]
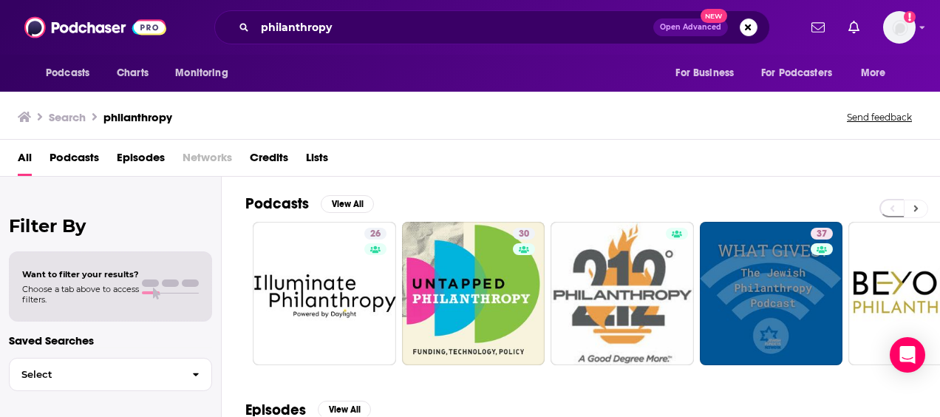
click at [912, 205] on button at bounding box center [916, 209] width 24 height 18
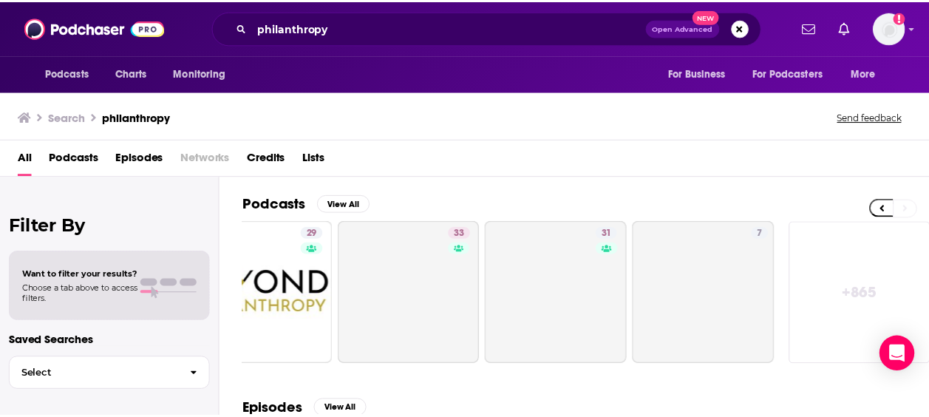
scroll to position [0, 662]
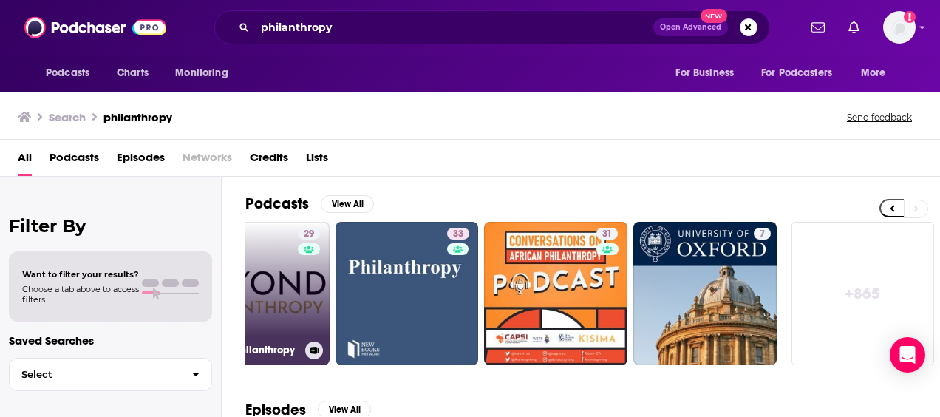
click at [267, 318] on link "29 BEYOND Philanthropy" at bounding box center [257, 293] width 143 height 143
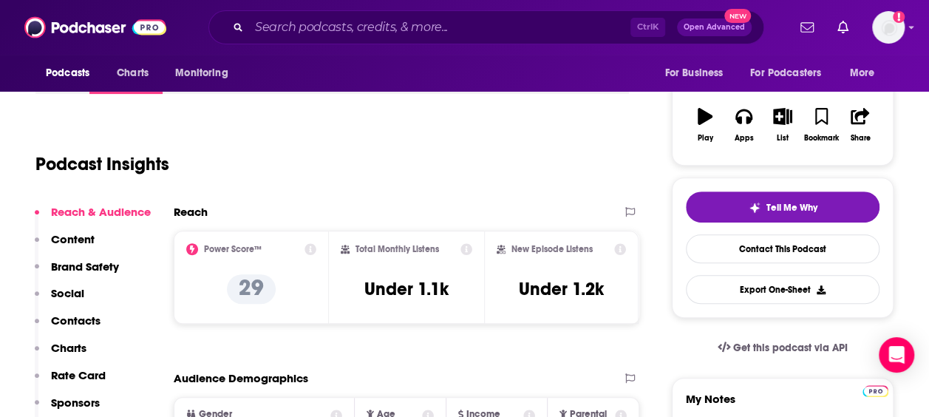
scroll to position [74, 0]
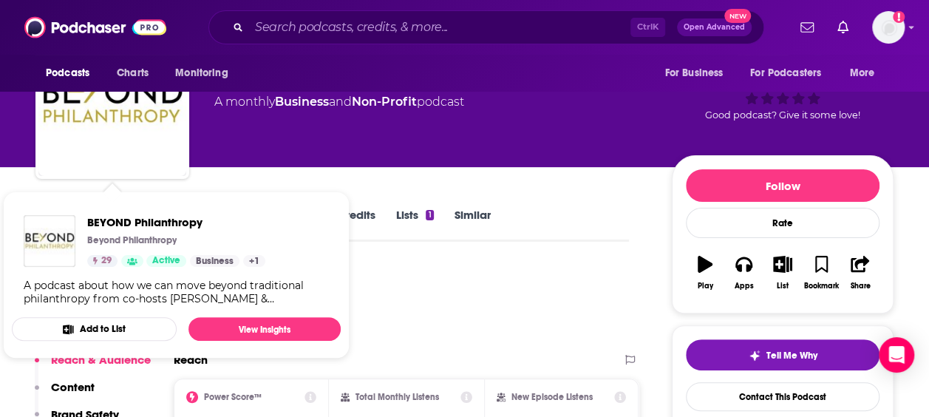
click at [429, 270] on div "Podcast Insights" at bounding box center [326, 302] width 582 height 75
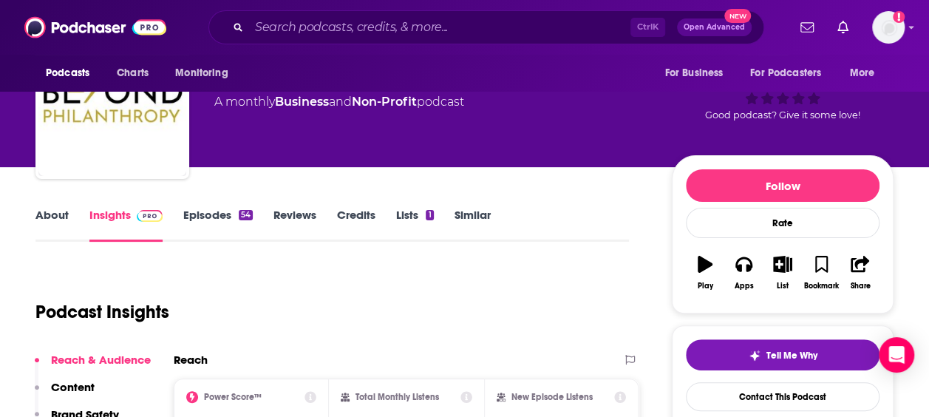
click at [54, 213] on link "About" at bounding box center [51, 225] width 33 height 34
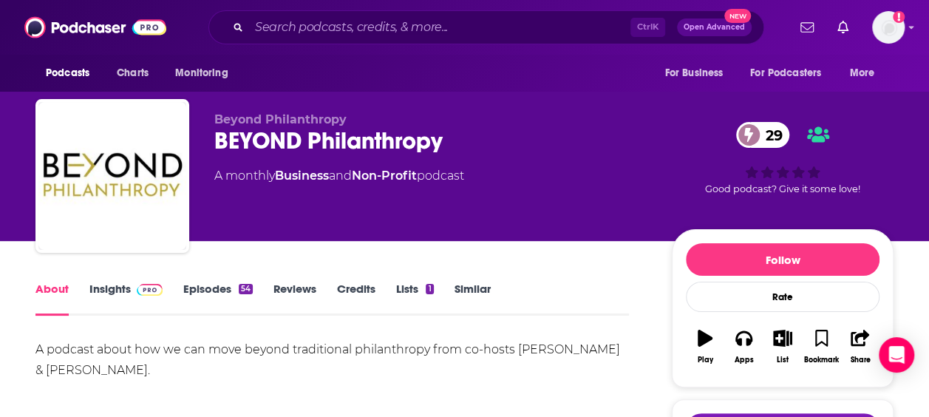
click at [67, 353] on div "A podcast about how we can move beyond traditional philanthropy from co-hosts […" at bounding box center [331, 359] width 593 height 41
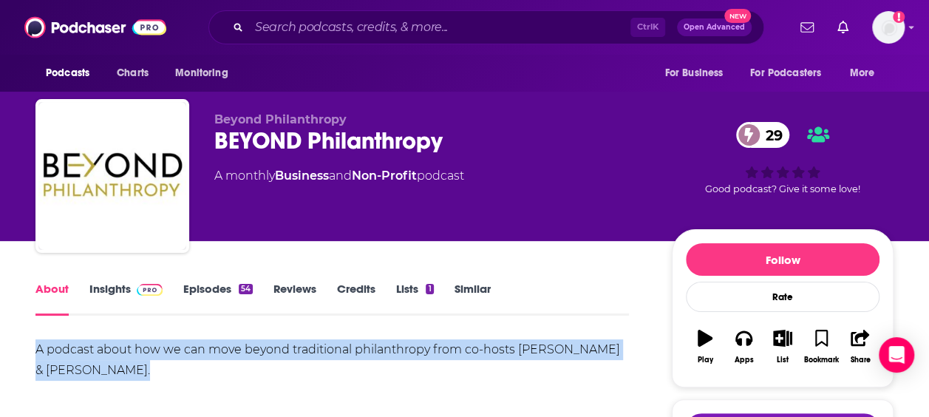
click at [67, 353] on div "A podcast about how we can move beyond traditional philanthropy from co-hosts […" at bounding box center [331, 359] width 593 height 41
copy div "A podcast about how we can move beyond traditional philanthropy from co-hosts […"
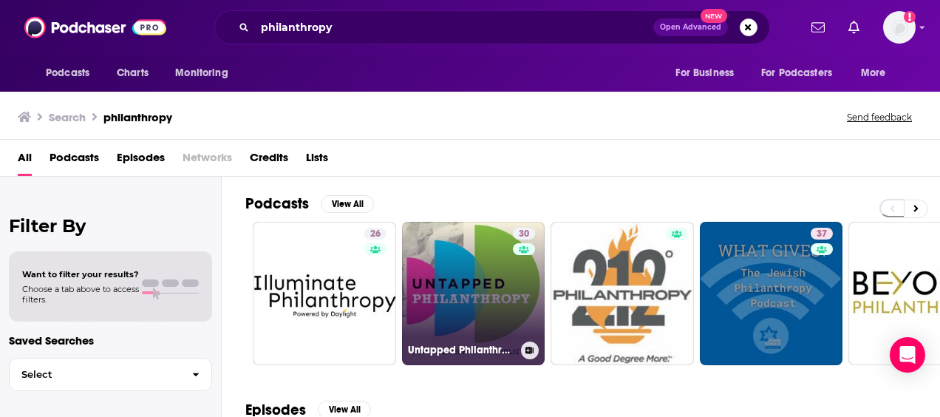
click at [464, 309] on link "30 Untapped Philanthropy" at bounding box center [473, 293] width 143 height 143
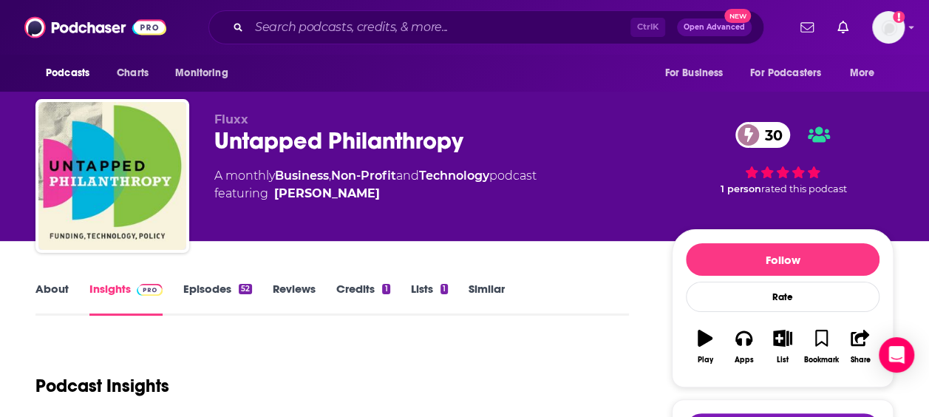
click at [51, 294] on link "About" at bounding box center [51, 299] width 33 height 34
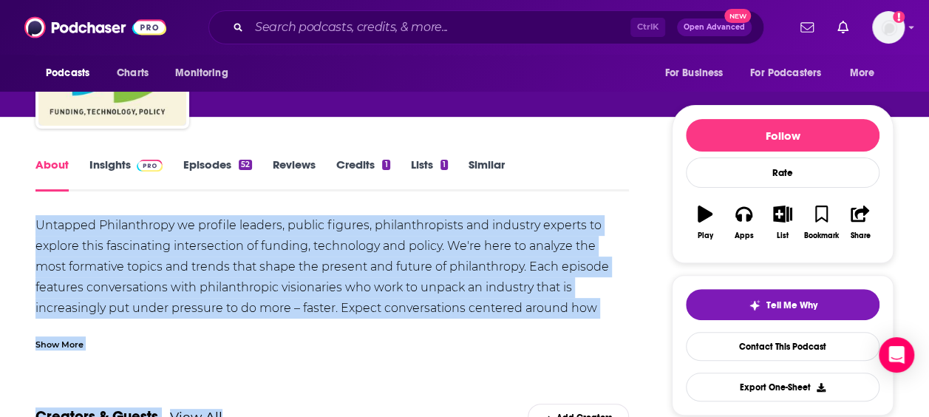
scroll to position [136, 0]
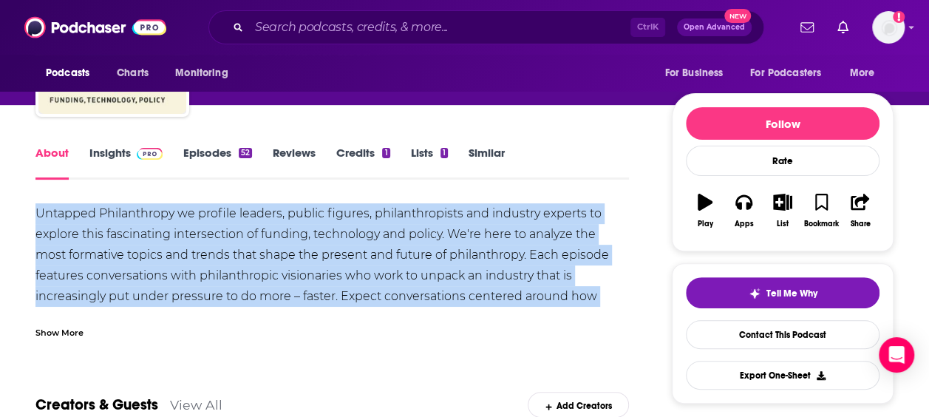
drag, startPoint x: 35, startPoint y: 347, endPoint x: 624, endPoint y: 293, distance: 591.5
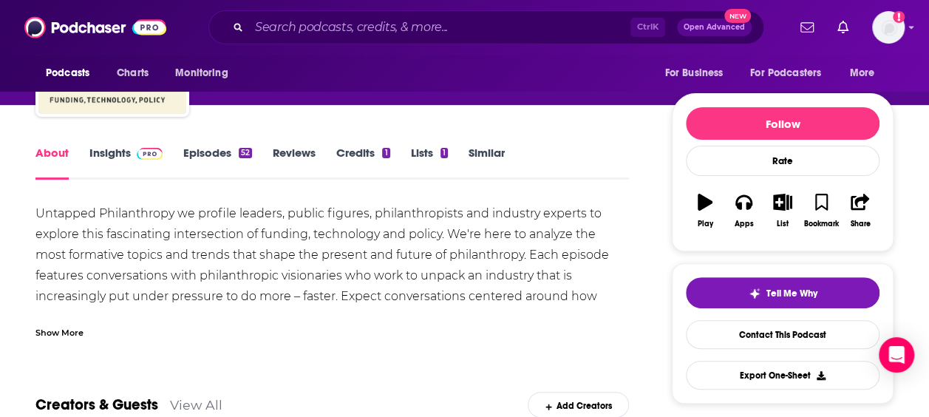
click at [41, 325] on div "Show More" at bounding box center [59, 331] width 48 height 14
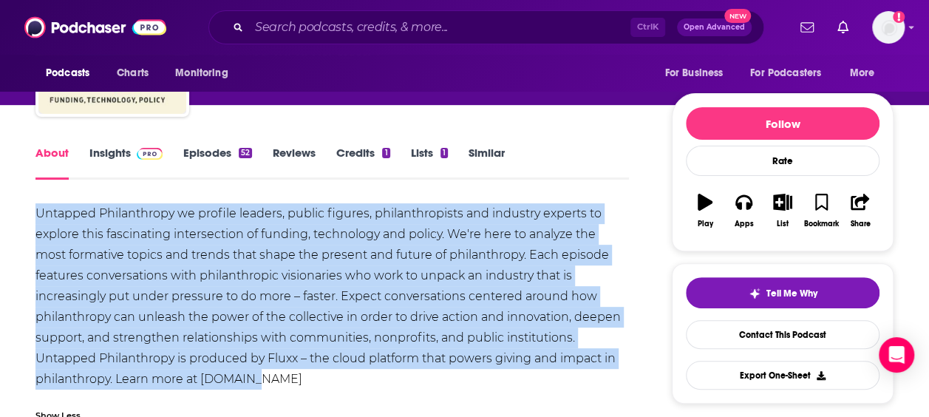
drag, startPoint x: 32, startPoint y: 205, endPoint x: 272, endPoint y: 374, distance: 293.8
drag, startPoint x: 272, startPoint y: 374, endPoint x: 197, endPoint y: 319, distance: 93.1
copy div "Untapped Philanthropy we profile leaders, public figures, philanthropists and i…"
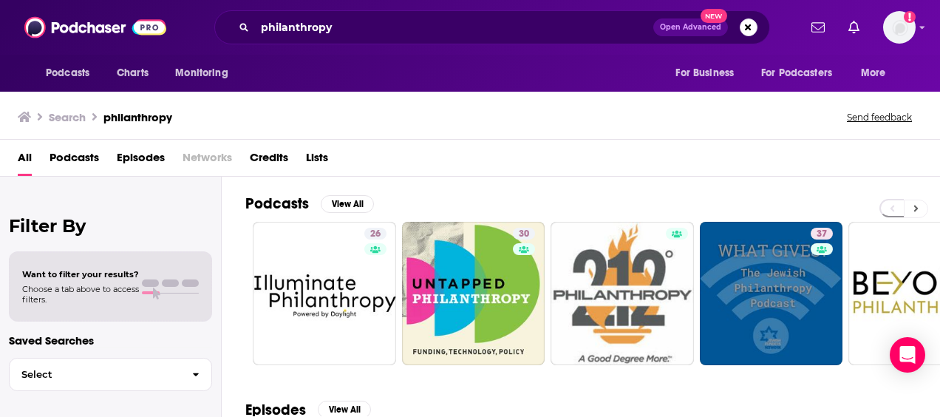
click at [910, 207] on button at bounding box center [916, 209] width 24 height 18
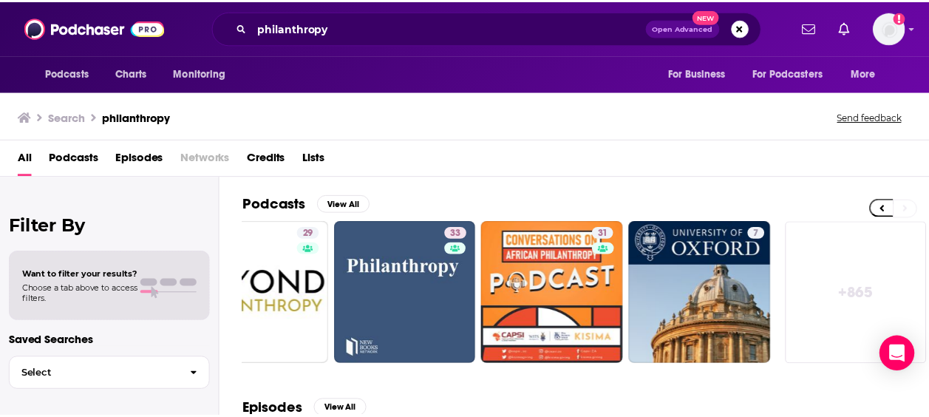
scroll to position [0, 662]
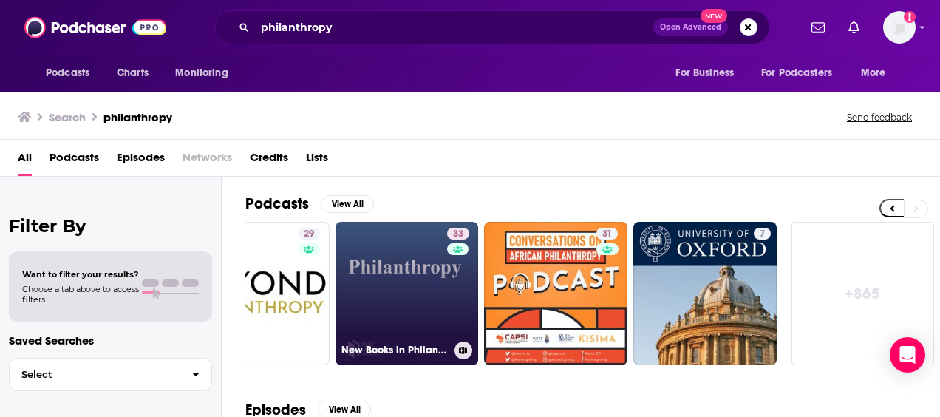
click at [399, 292] on link "33 New Books in Philanthropy" at bounding box center [407, 293] width 143 height 143
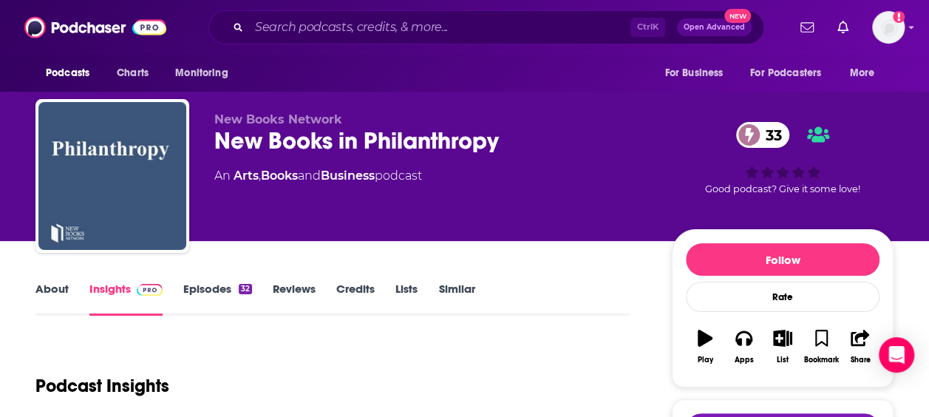
click at [36, 290] on link "About" at bounding box center [51, 299] width 33 height 34
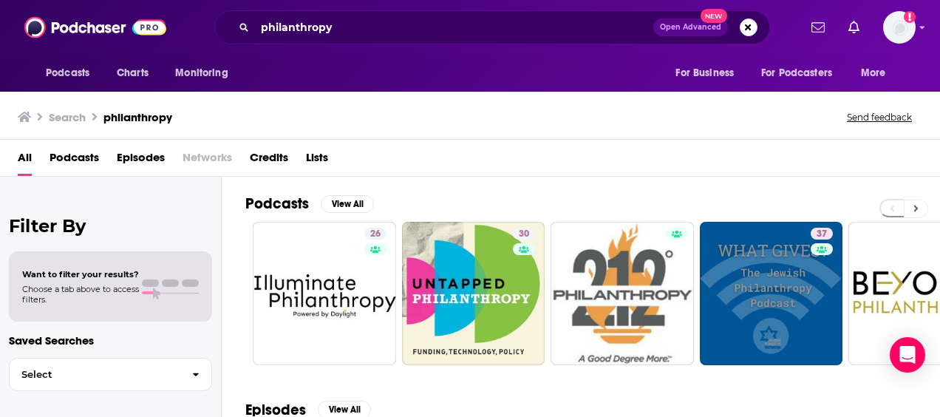
click at [910, 202] on button at bounding box center [916, 209] width 24 height 18
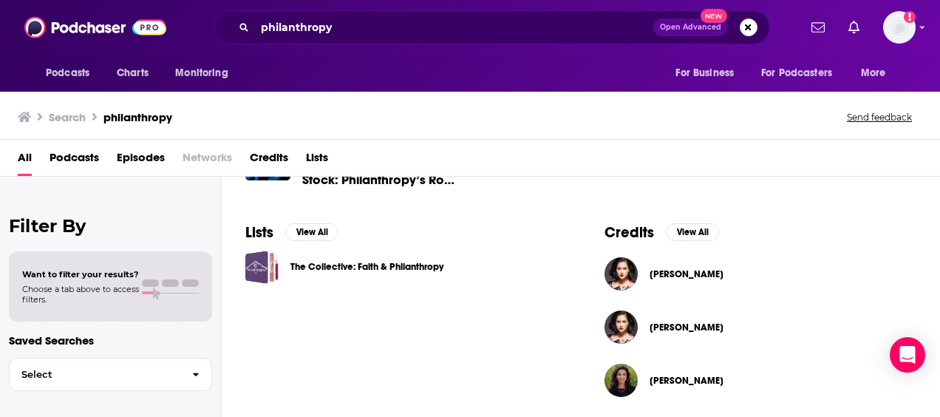
scroll to position [452, 0]
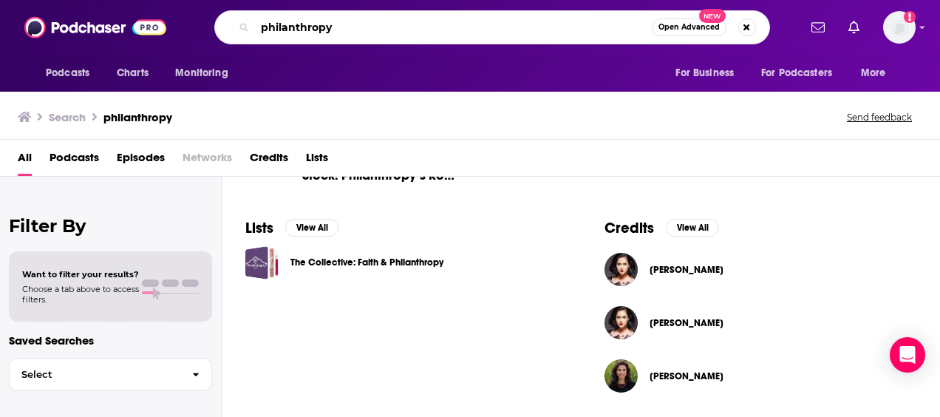
click at [328, 30] on input "philanthropy" at bounding box center [453, 28] width 397 height 24
type input "leadership"
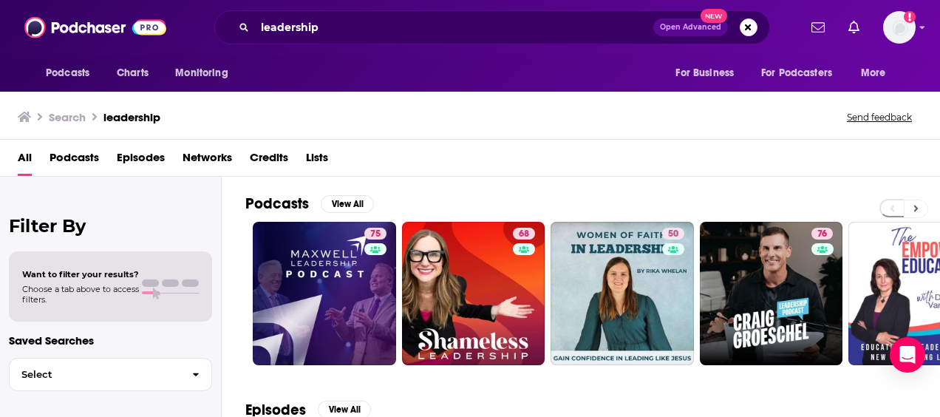
click at [922, 200] on button at bounding box center [916, 209] width 24 height 18
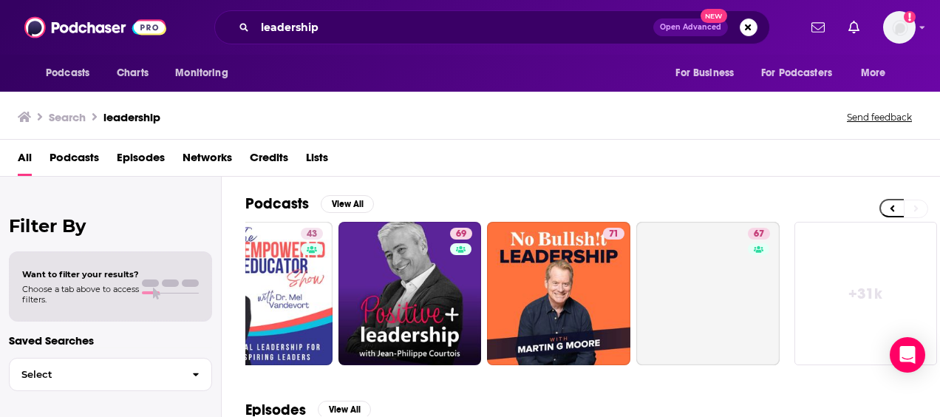
scroll to position [0, 662]
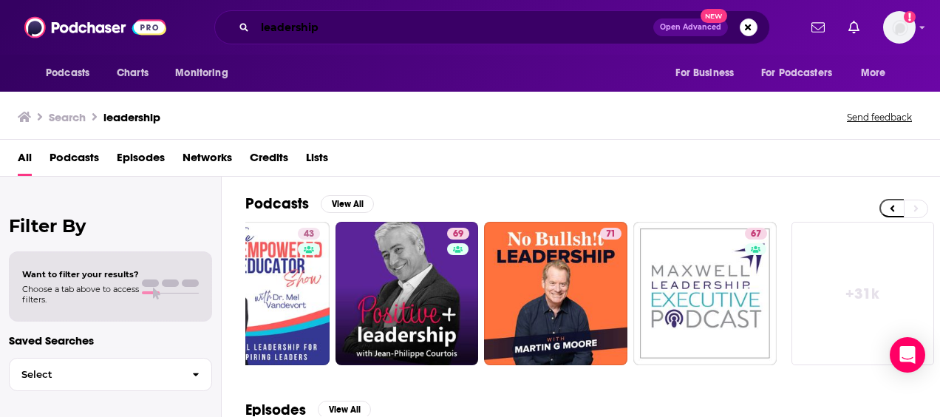
click at [281, 33] on input "leadership" at bounding box center [454, 28] width 398 height 24
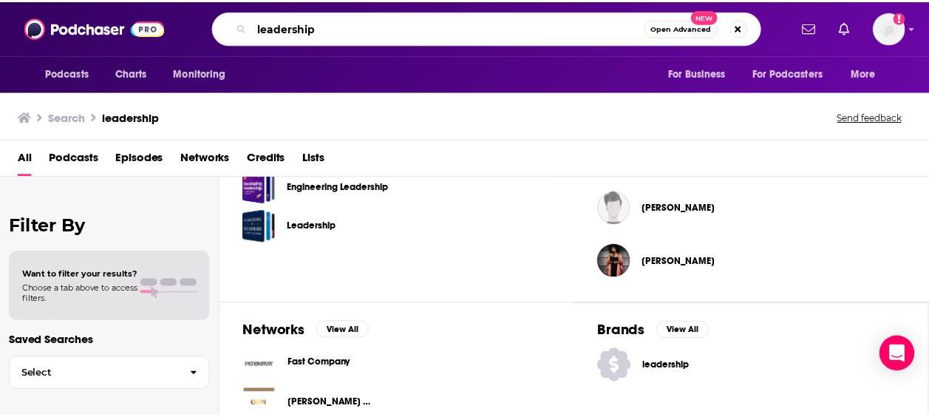
scroll to position [588, 0]
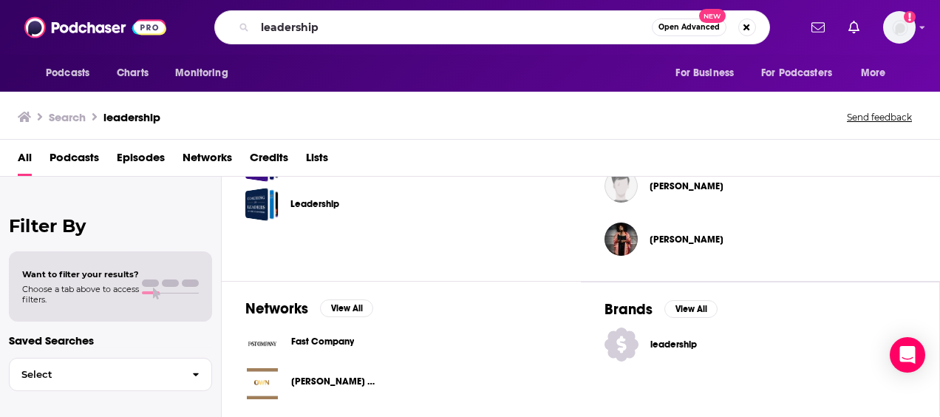
click at [316, 344] on div "Fast Company" at bounding box center [322, 344] width 63 height 16
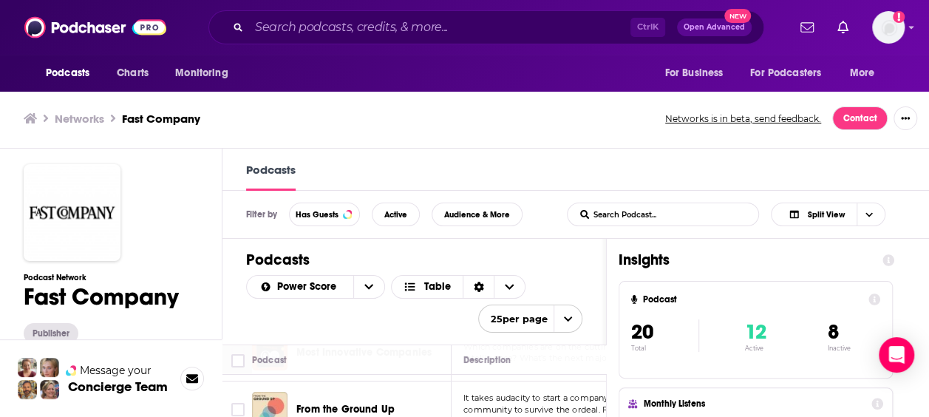
scroll to position [74, 0]
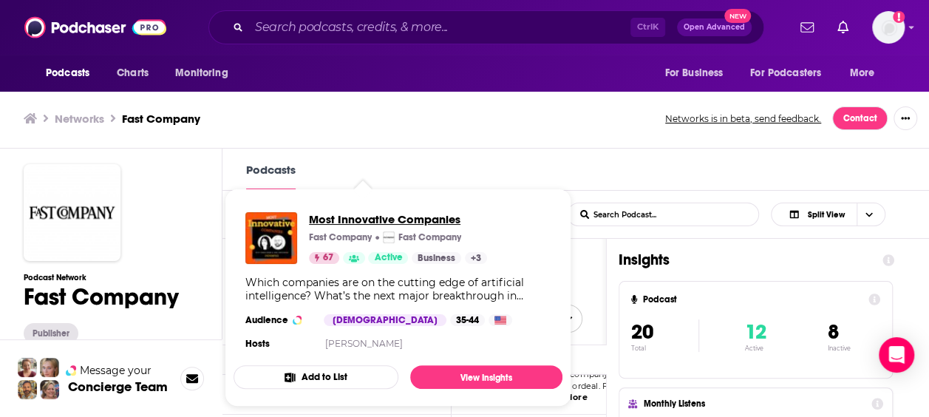
click at [334, 216] on span "Most Innovative Companies" at bounding box center [398, 219] width 178 height 14
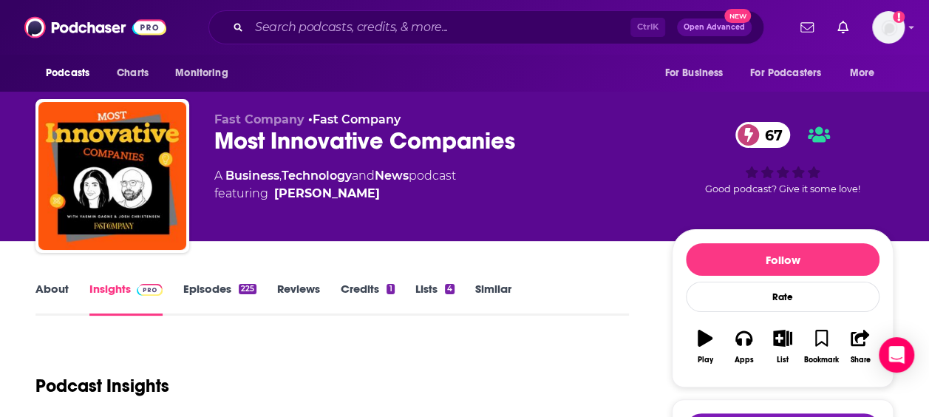
click at [38, 289] on link "About" at bounding box center [51, 299] width 33 height 34
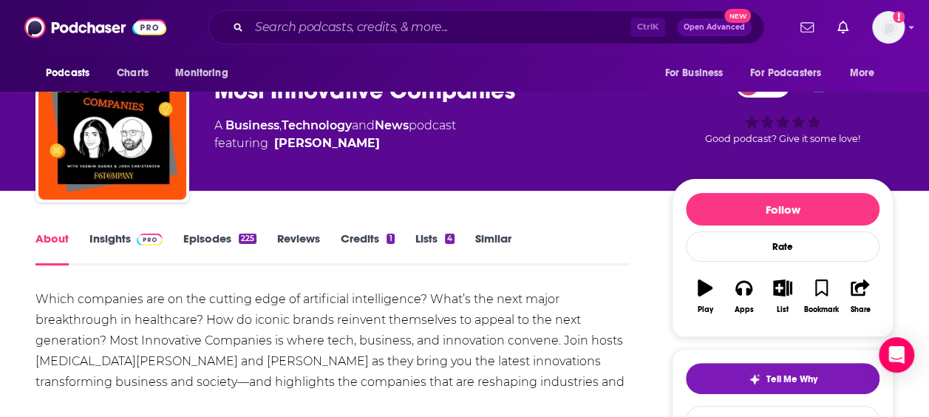
scroll to position [41, 0]
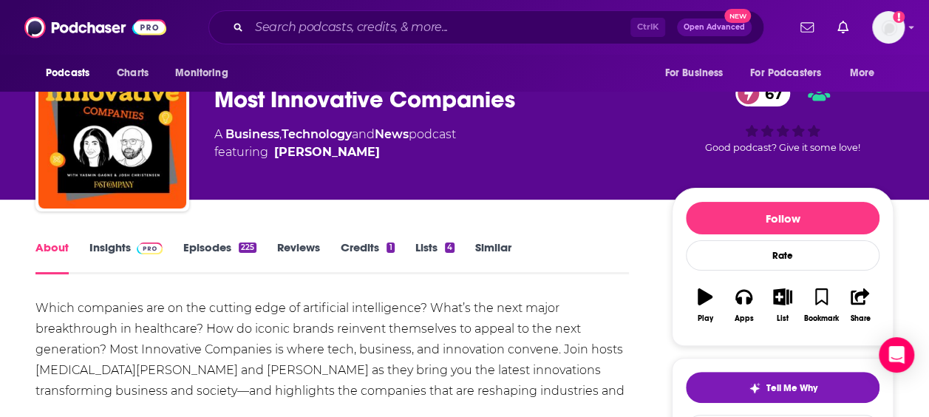
click at [108, 245] on link "Insights" at bounding box center [125, 257] width 73 height 34
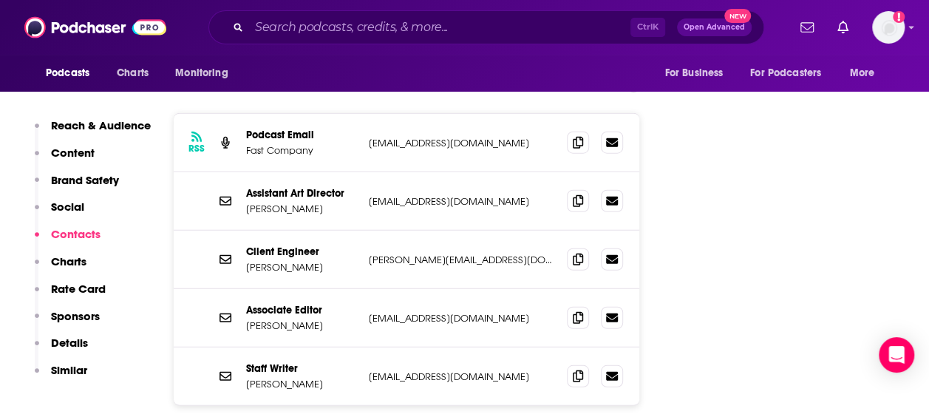
scroll to position [1848, 0]
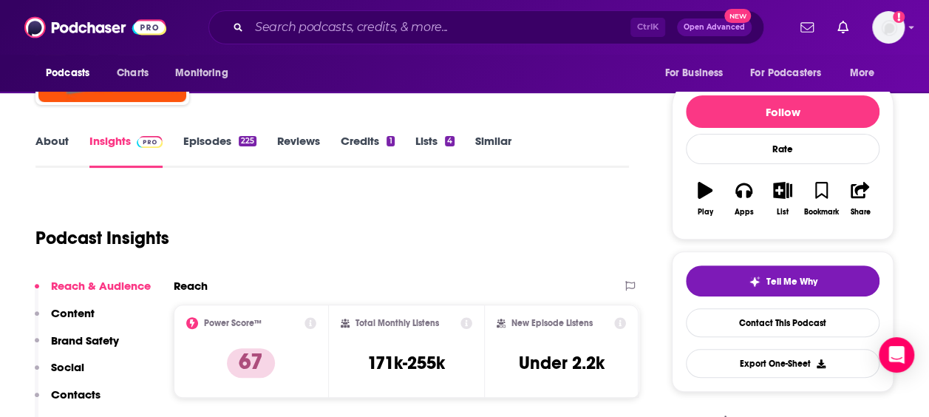
scroll to position [0, 0]
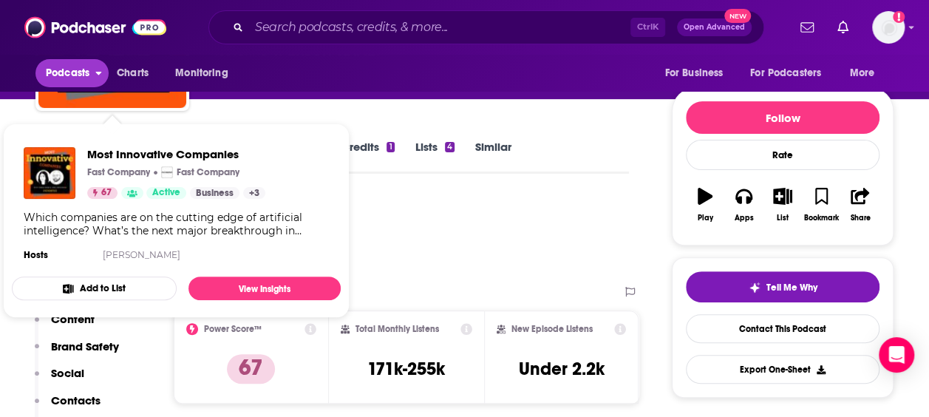
scroll to position [148, 0]
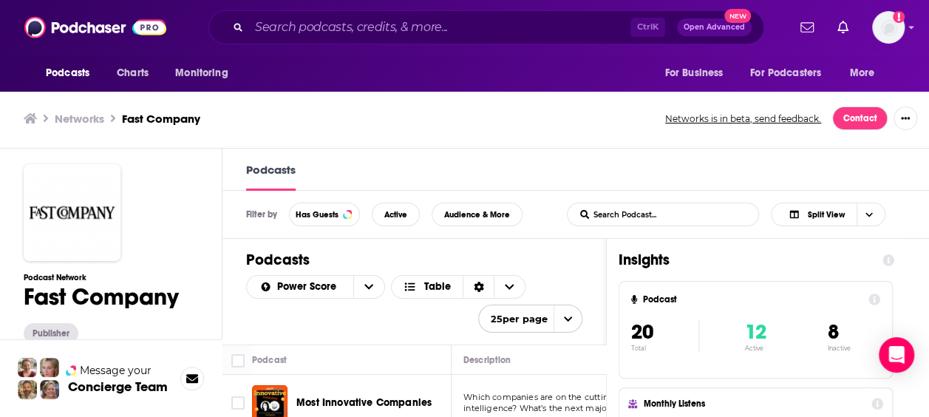
click at [594, 153] on div "Podcasts" at bounding box center [575, 170] width 707 height 42
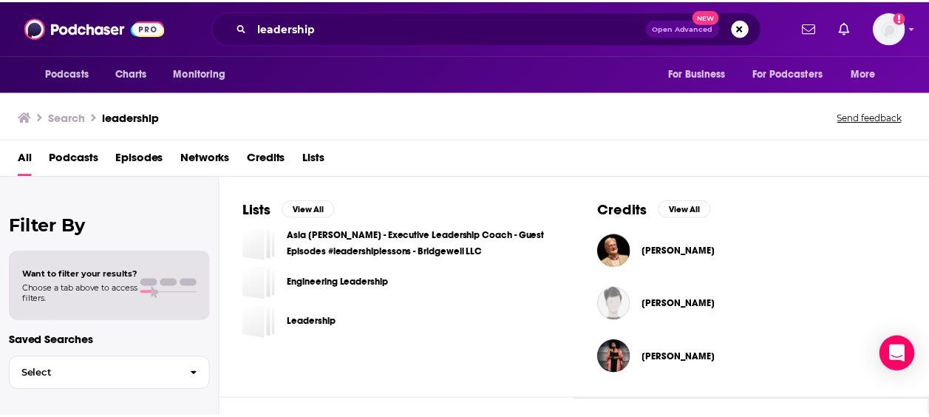
scroll to position [588, 0]
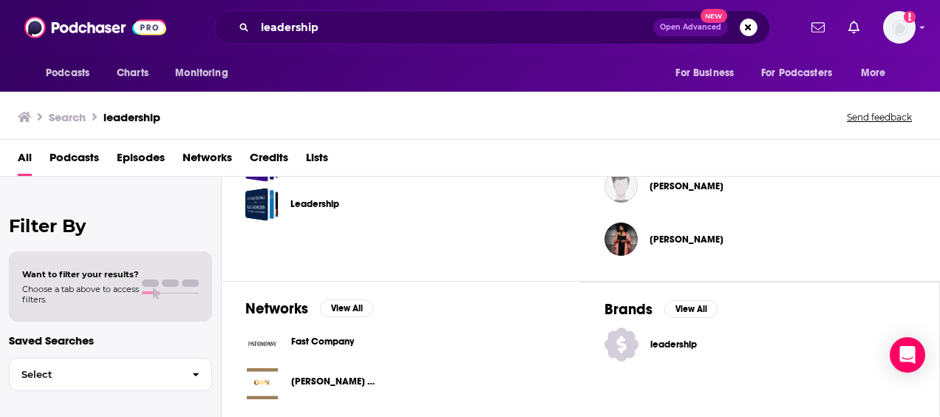
click at [353, 375] on span "[PERSON_NAME] Network" at bounding box center [347, 381] width 113 height 12
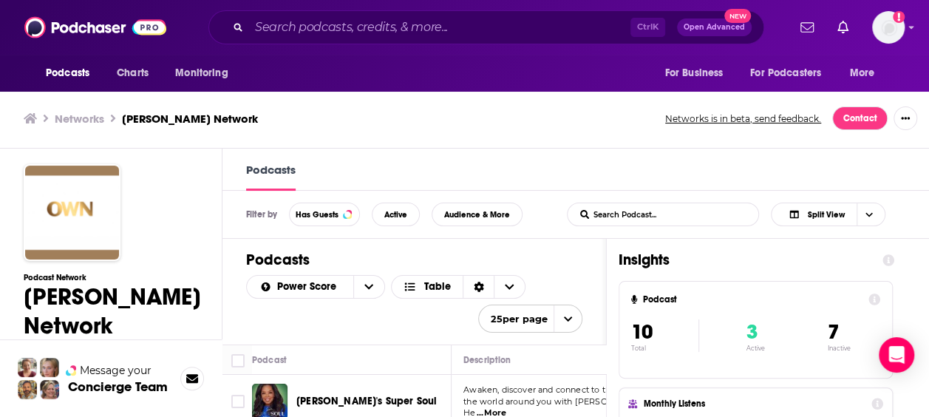
click at [543, 253] on h1 "Podcasts" at bounding box center [414, 260] width 336 height 18
click at [438, 357] on div "Podcast" at bounding box center [345, 360] width 187 height 18
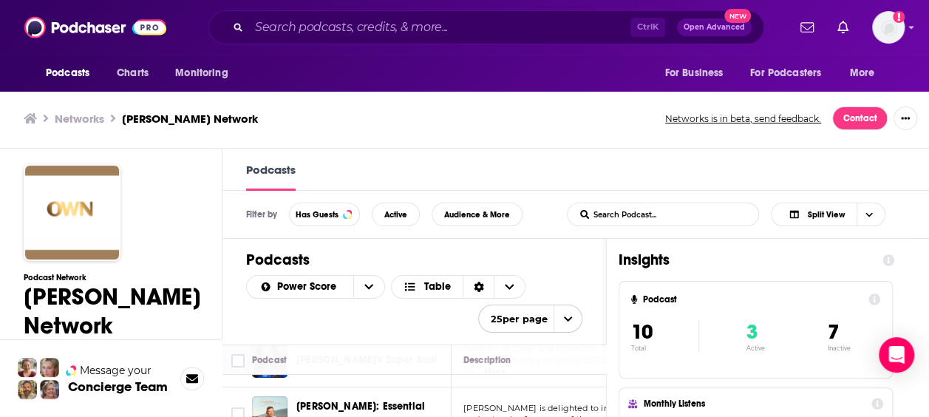
scroll to position [74, 0]
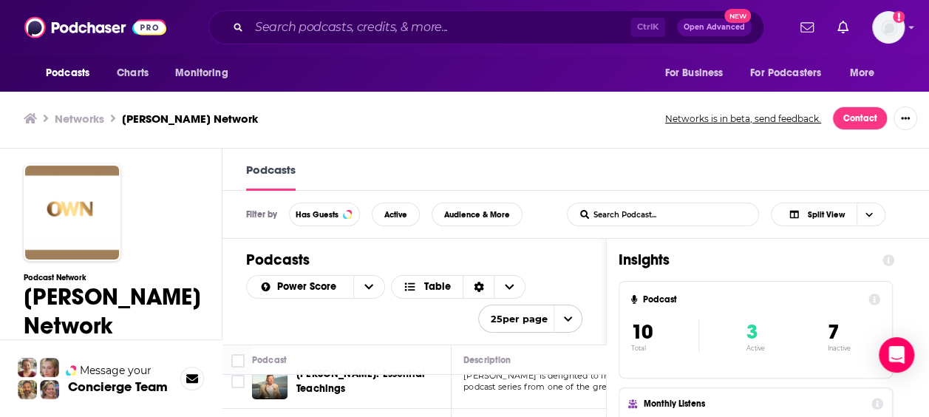
click at [600, 288] on div "Podcasts Power Score Table 25 per page" at bounding box center [414, 292] width 384 height 106
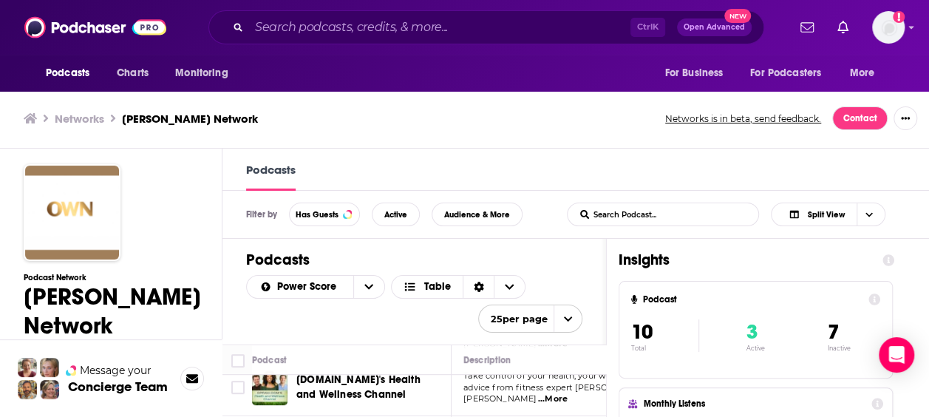
scroll to position [370, 0]
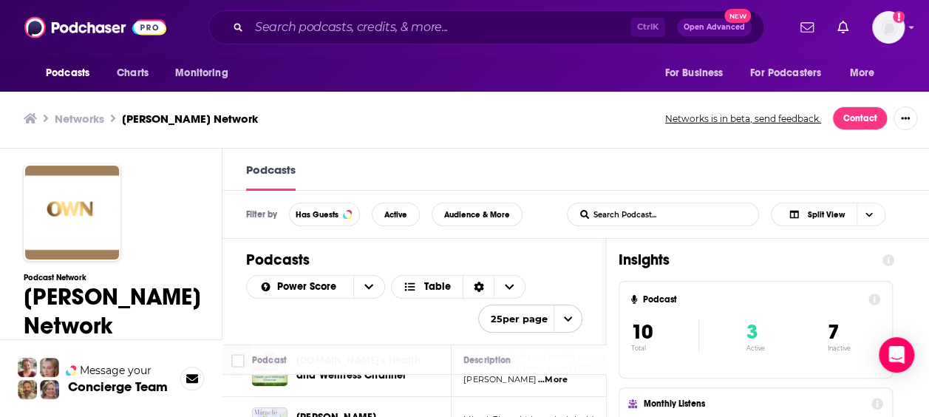
click at [574, 158] on div "Podcasts" at bounding box center [575, 170] width 707 height 42
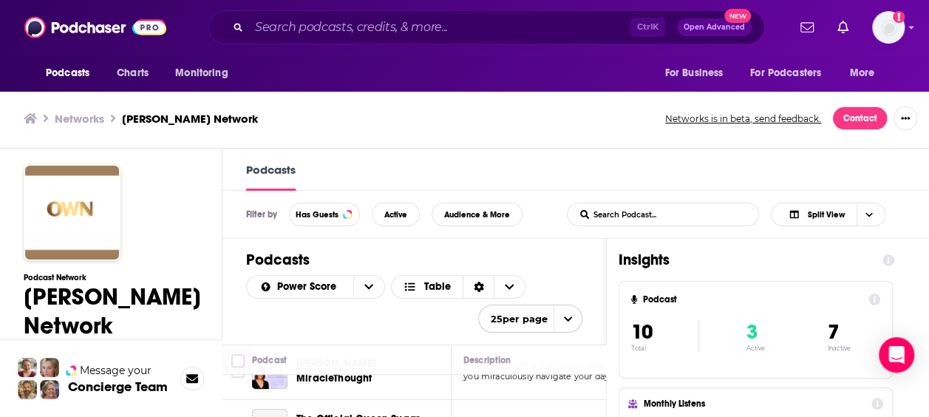
scroll to position [443, 0]
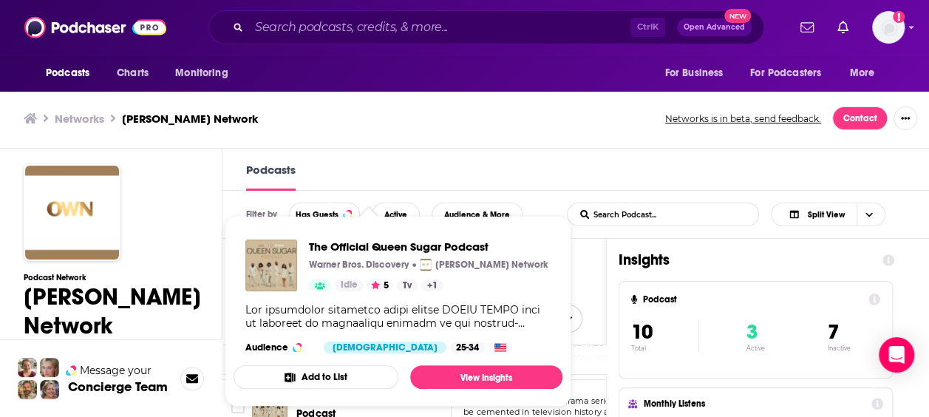
click at [624, 140] on div "Networks [PERSON_NAME] Network Networks is in beta, send feedback. Contact" at bounding box center [464, 119] width 929 height 60
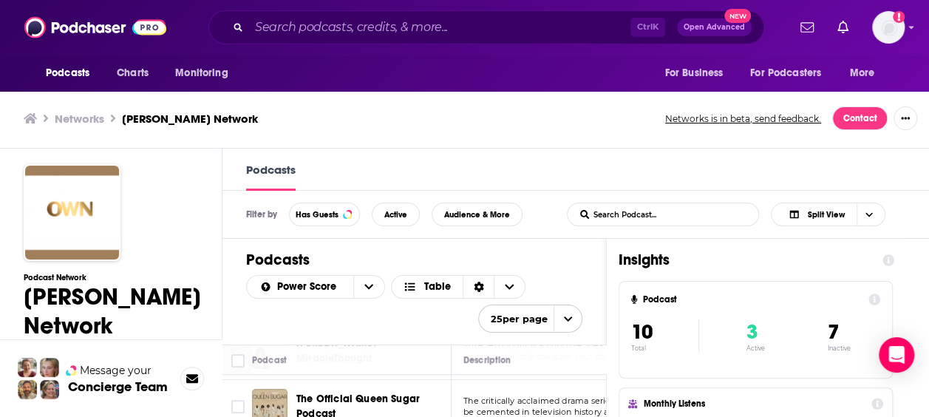
scroll to position [502, 0]
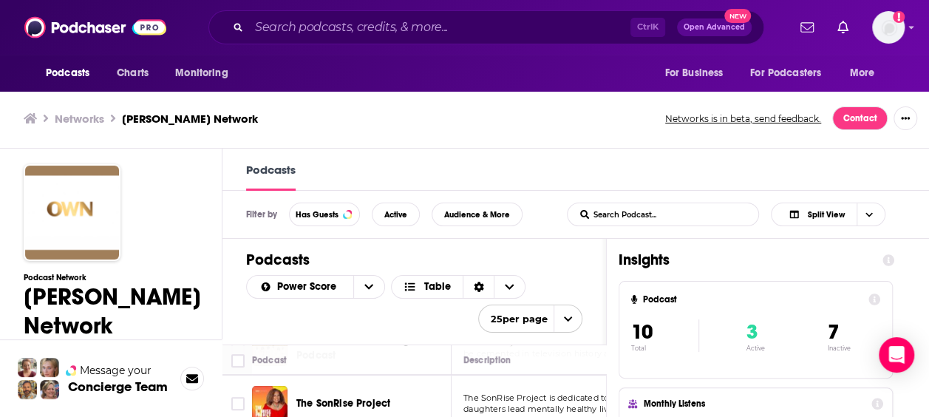
click at [505, 404] on span "daughters lead mentally healthy lives while provid" at bounding box center [567, 409] width 208 height 10
click at [138, 71] on span "Charts" at bounding box center [133, 73] width 32 height 21
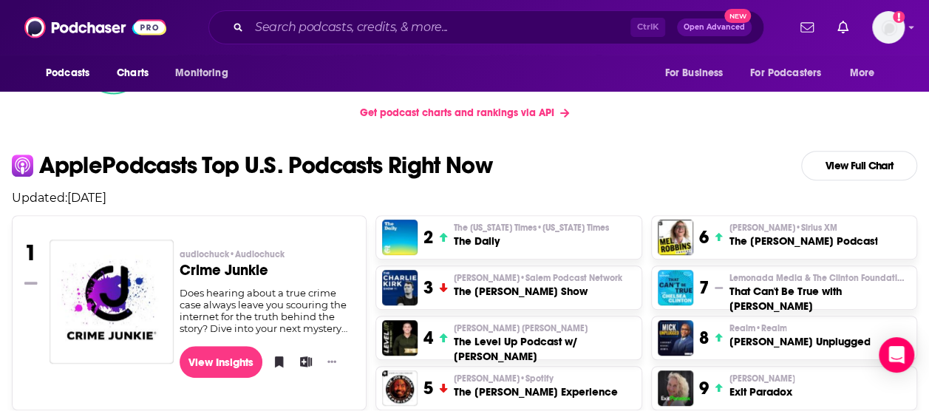
scroll to position [370, 0]
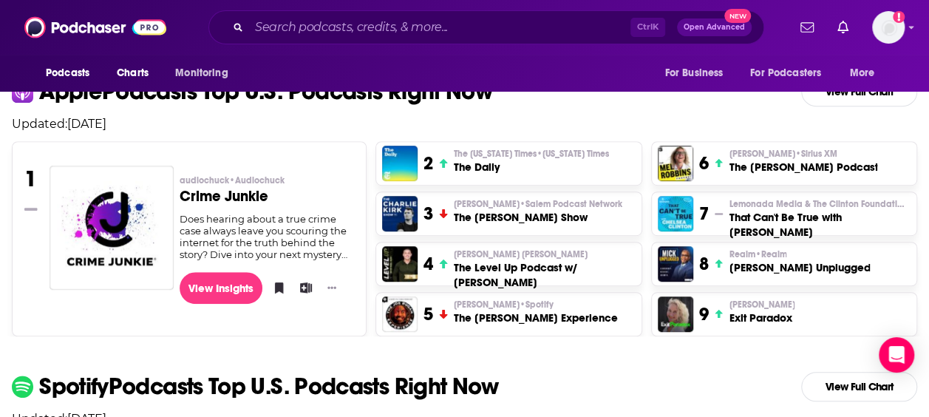
click at [763, 220] on h3 "That Can't Be True with [PERSON_NAME]" at bounding box center [820, 225] width 182 height 30
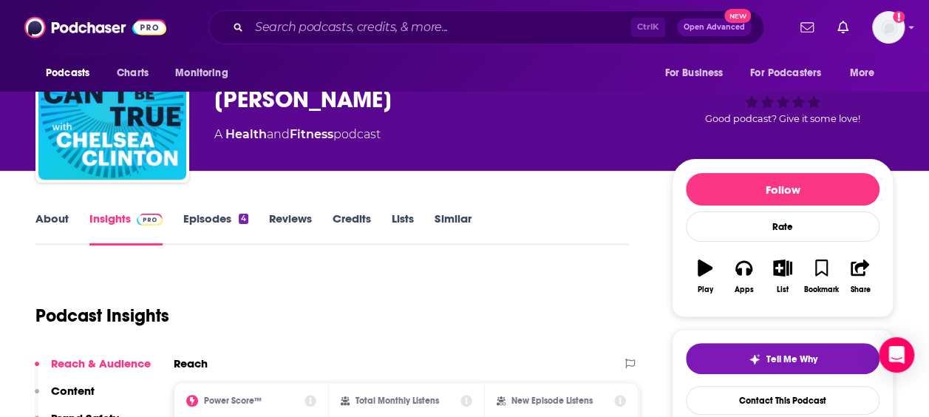
scroll to position [74, 0]
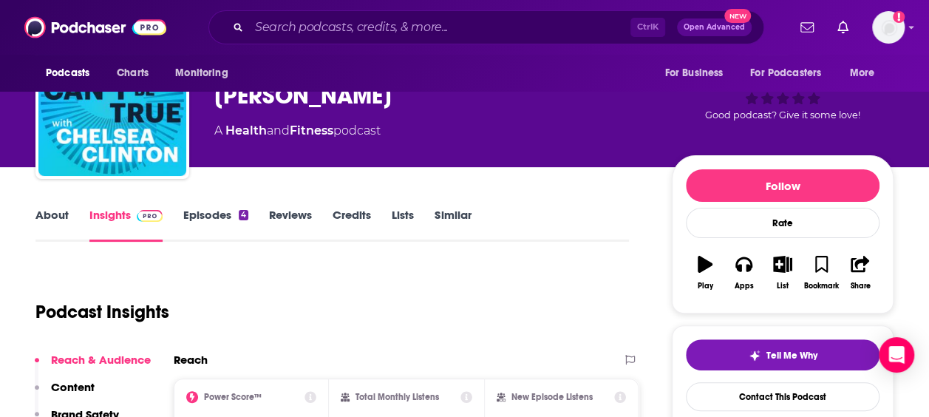
click at [57, 214] on link "About" at bounding box center [51, 225] width 33 height 34
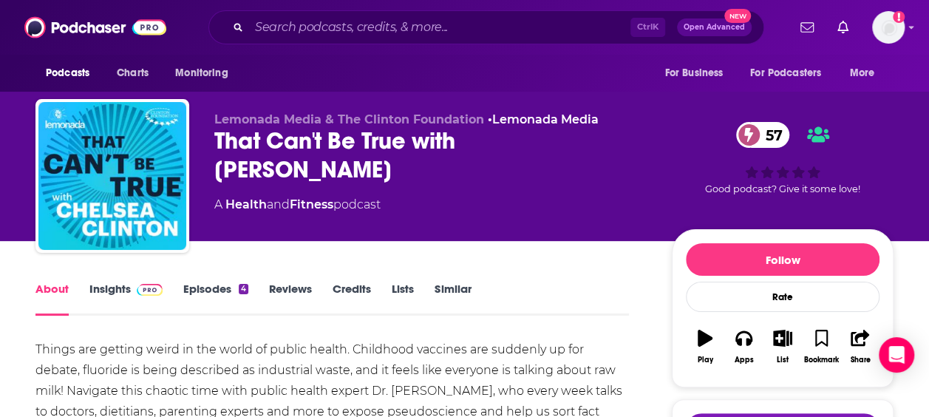
scroll to position [74, 0]
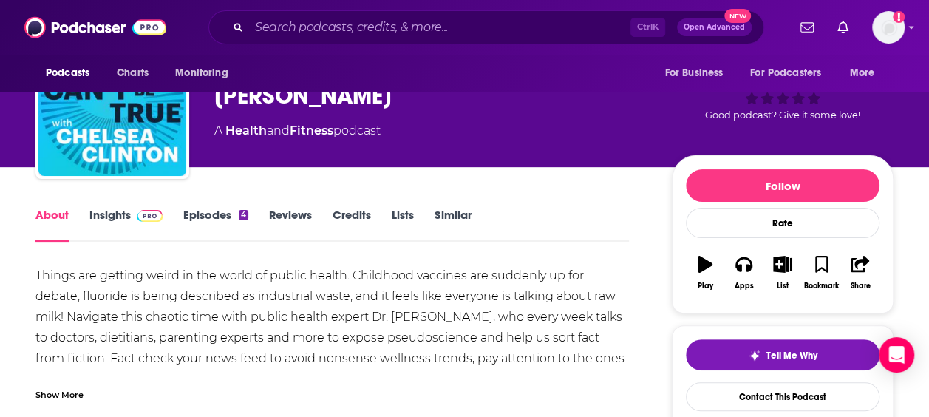
click at [50, 398] on div "Show More" at bounding box center [59, 394] width 48 height 14
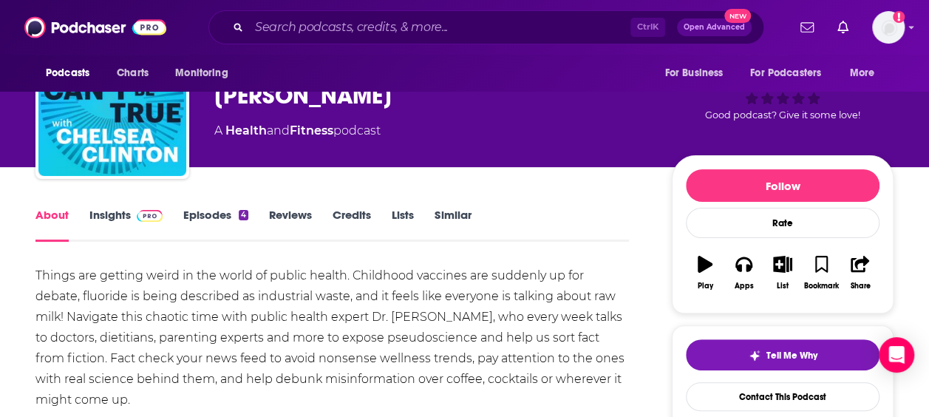
scroll to position [148, 0]
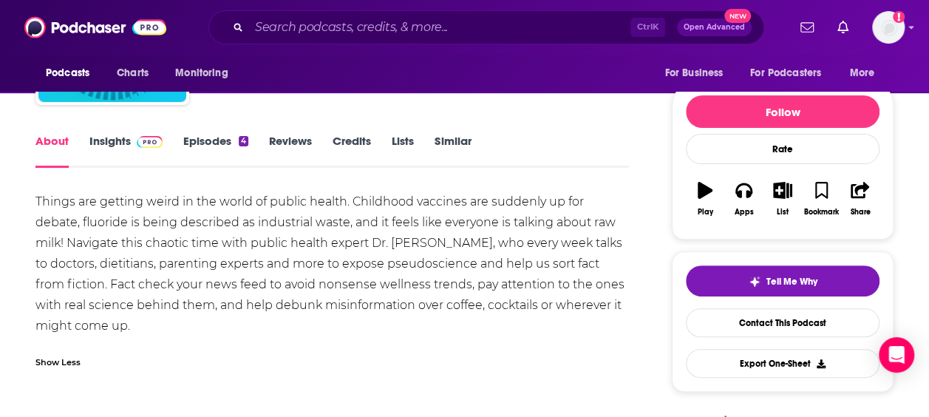
click at [211, 139] on link "Episodes 4" at bounding box center [215, 151] width 65 height 34
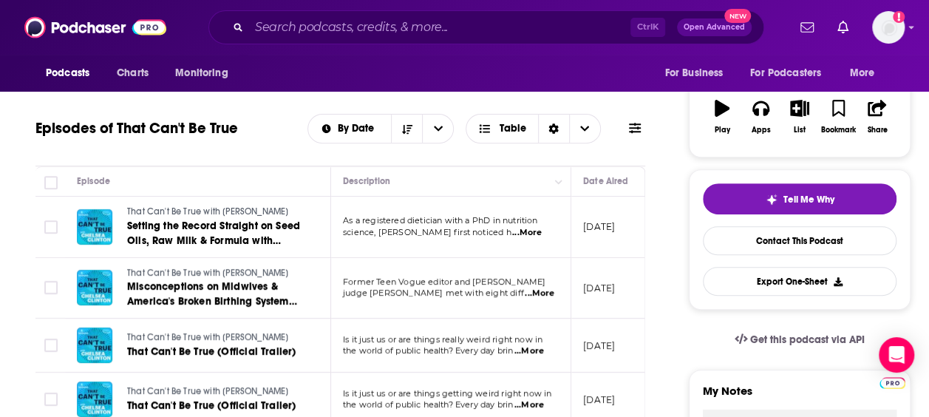
scroll to position [148, 0]
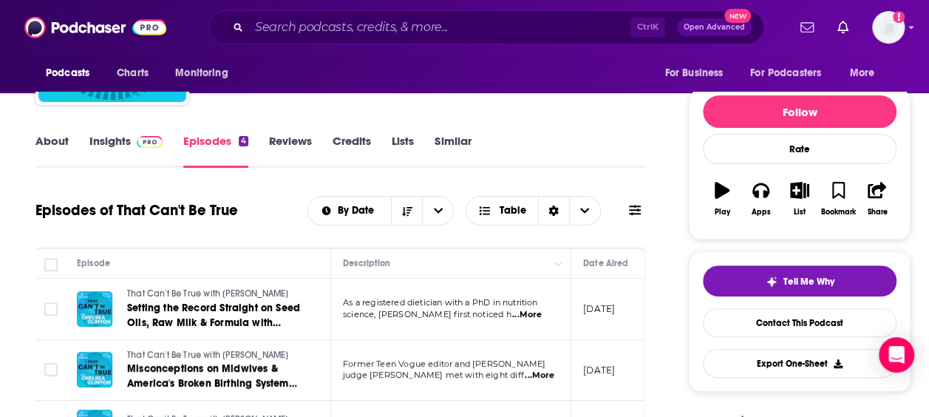
click at [95, 137] on link "Insights" at bounding box center [125, 151] width 73 height 34
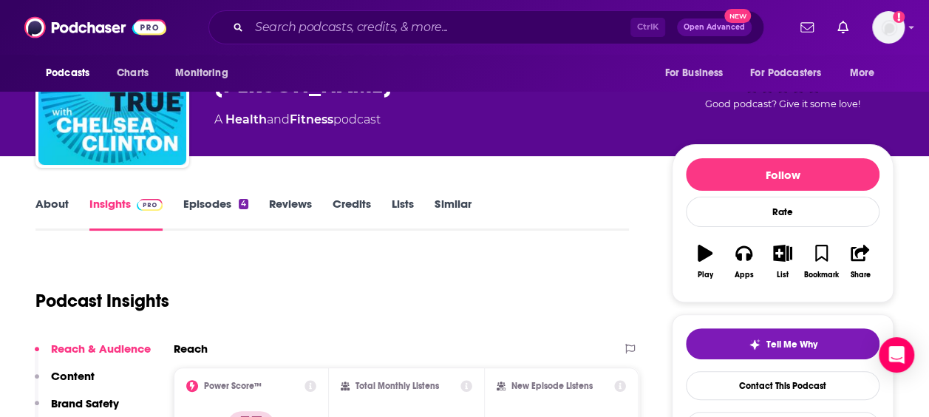
scroll to position [148, 0]
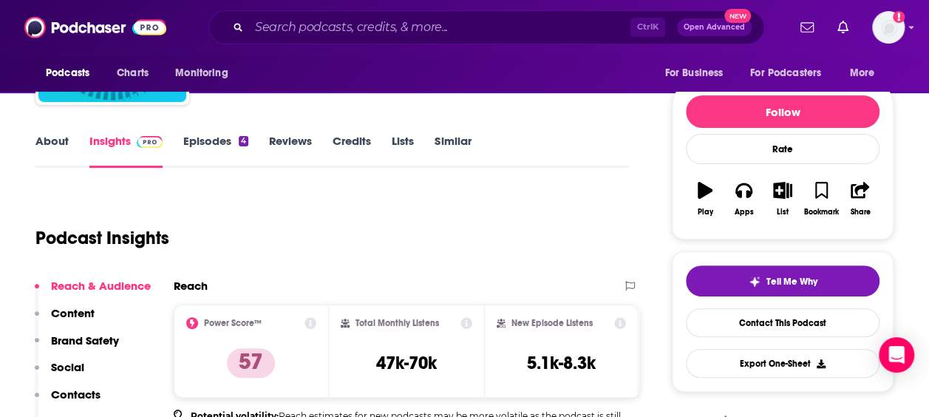
click at [57, 141] on link "About" at bounding box center [51, 151] width 33 height 34
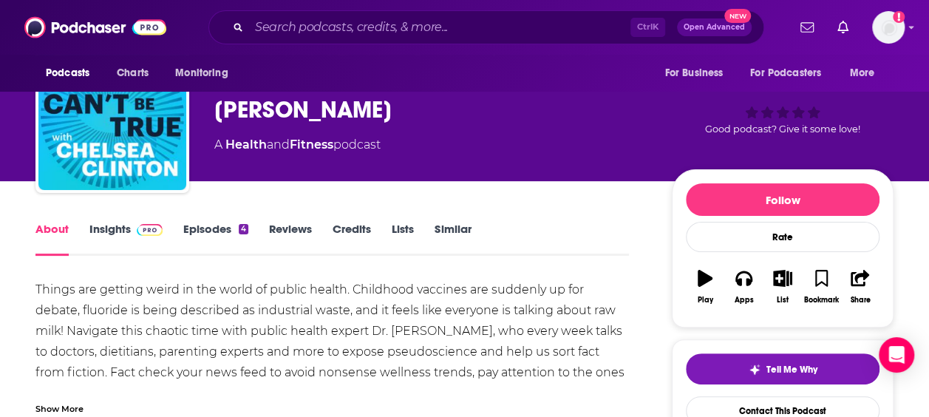
scroll to position [74, 0]
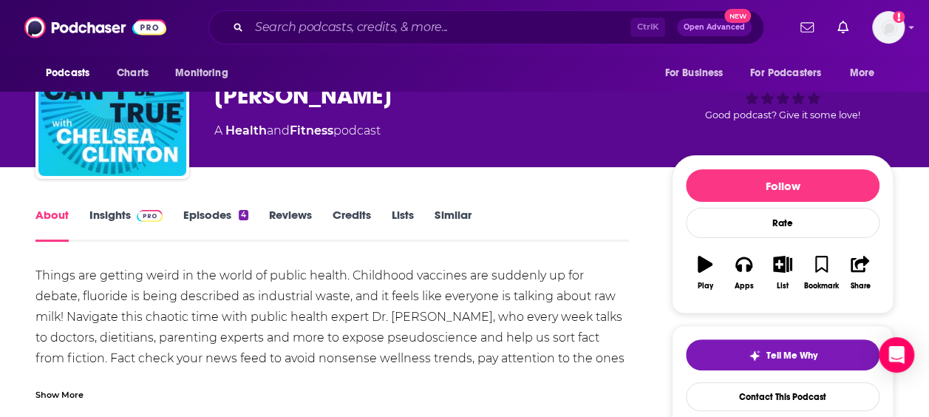
click at [36, 389] on div "Show More" at bounding box center [59, 394] width 48 height 14
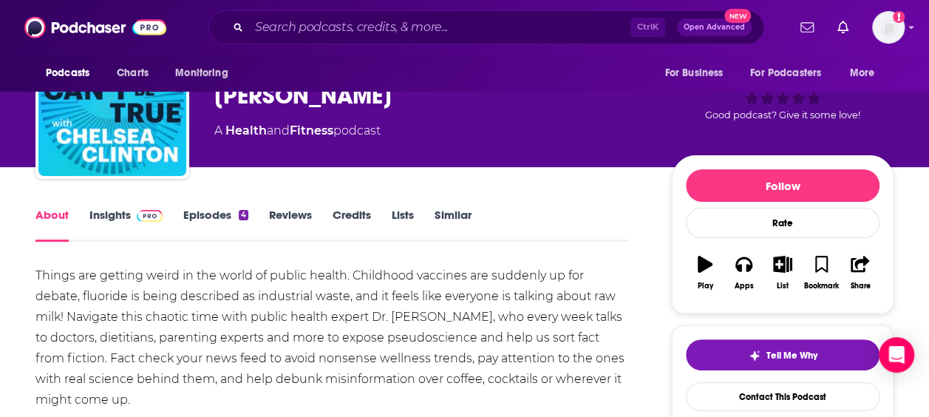
scroll to position [0, 0]
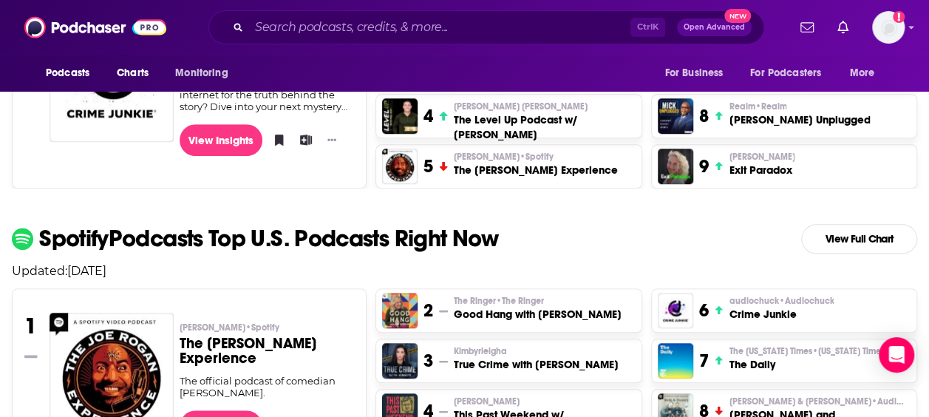
scroll to position [591, 0]
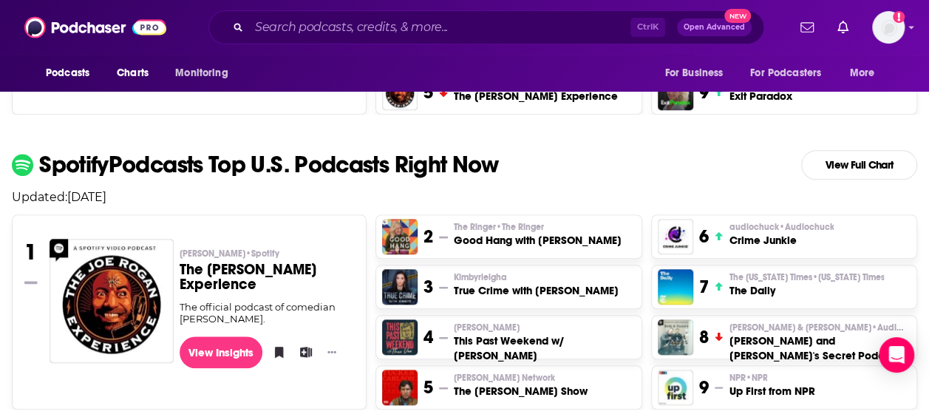
drag, startPoint x: 375, startPoint y: 244, endPoint x: 391, endPoint y: 244, distance: 15.5
drag, startPoint x: 391, startPoint y: 244, endPoint x: 344, endPoint y: 189, distance: 71.8
click at [344, 189] on div "Spotify Podcasts Top U.S. Podcasts Right Now View Full Chart Updated: [DATE] 1 …" at bounding box center [464, 279] width 929 height 259
click at [492, 244] on h3 "Good Hang with [PERSON_NAME]" at bounding box center [538, 240] width 168 height 15
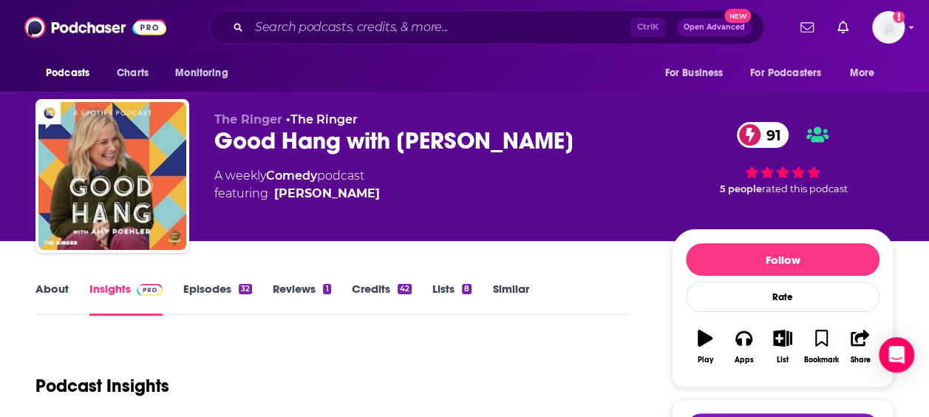
click at [65, 290] on link "About" at bounding box center [51, 299] width 33 height 34
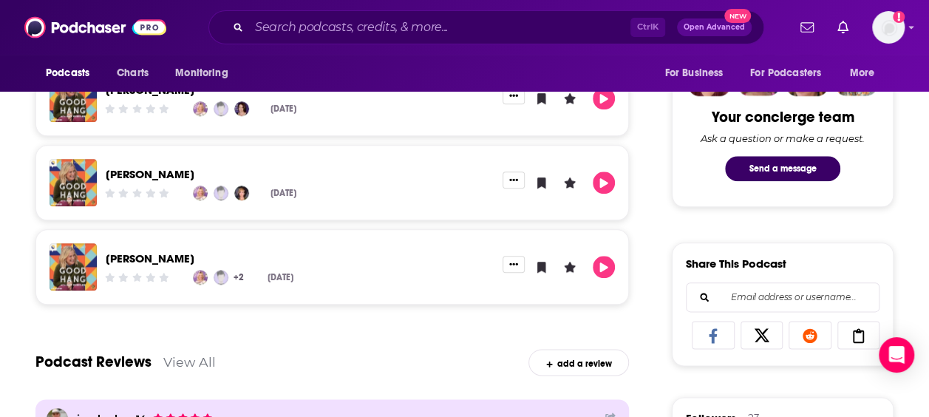
scroll to position [222, 0]
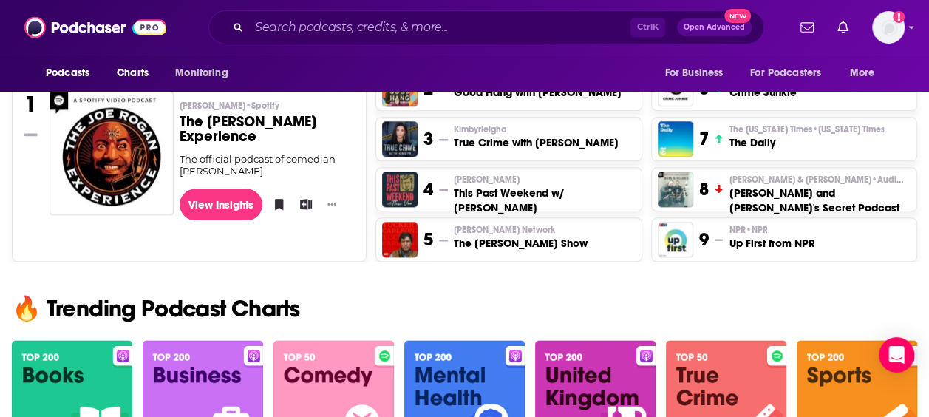
scroll to position [813, 0]
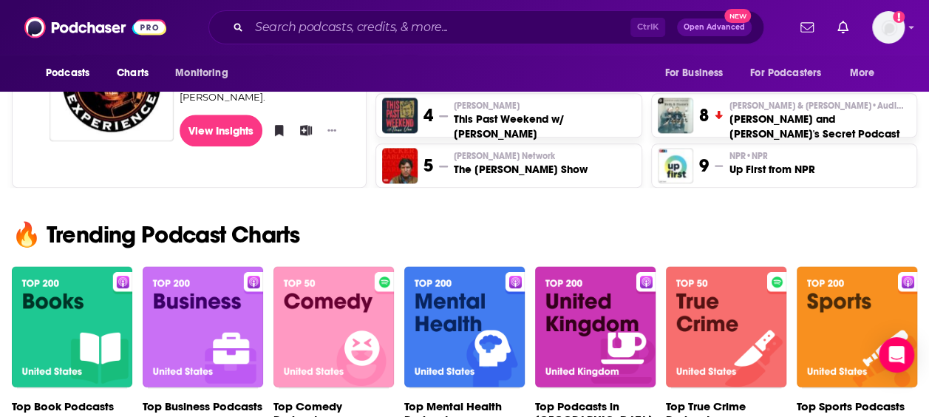
click at [473, 307] on img at bounding box center [464, 327] width 120 height 122
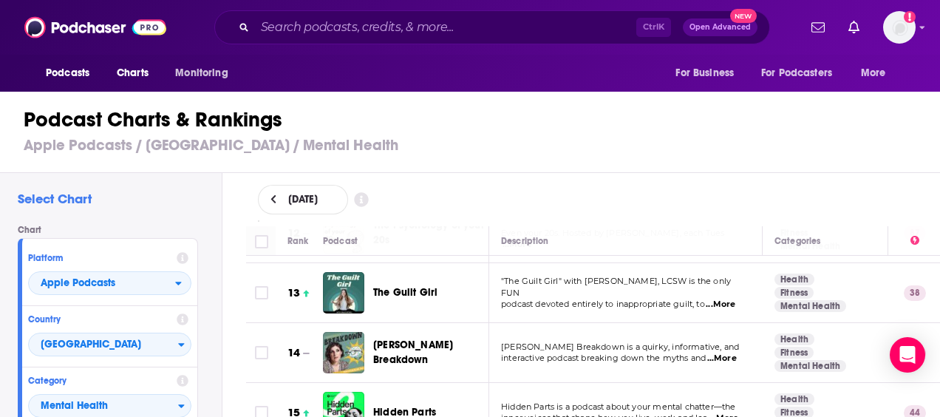
scroll to position [813, 0]
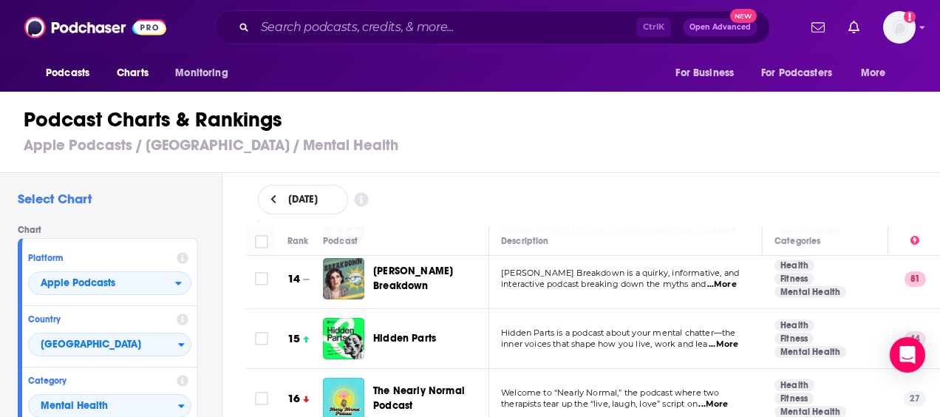
click at [706, 279] on span "interactive podcast breaking down the myths and" at bounding box center [603, 284] width 205 height 10
click at [727, 279] on span "...More" at bounding box center [722, 285] width 30 height 12
click at [516, 166] on div "Podcast Charts & Rankings Apple Podcasts / [GEOGRAPHIC_DATA] / Mental Health" at bounding box center [476, 131] width 953 height 84
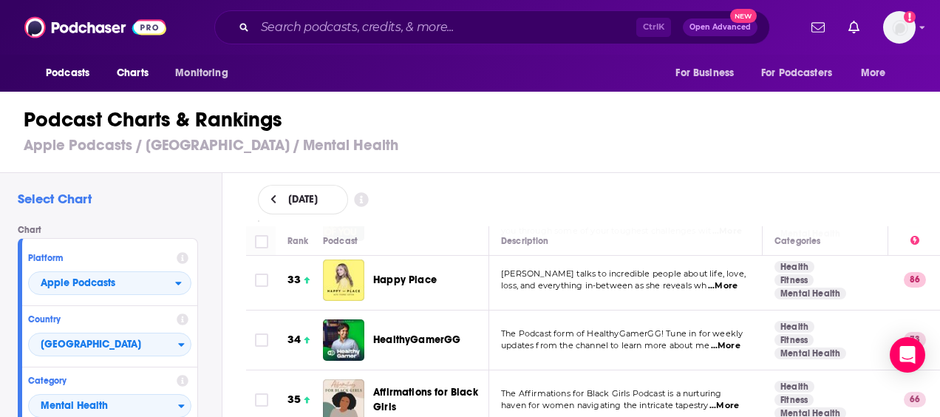
scroll to position [1921, 0]
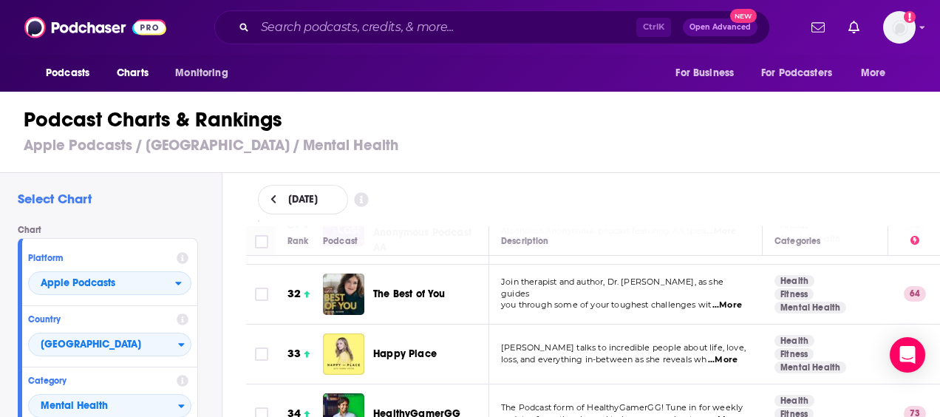
click at [722, 354] on span "...More" at bounding box center [723, 360] width 30 height 12
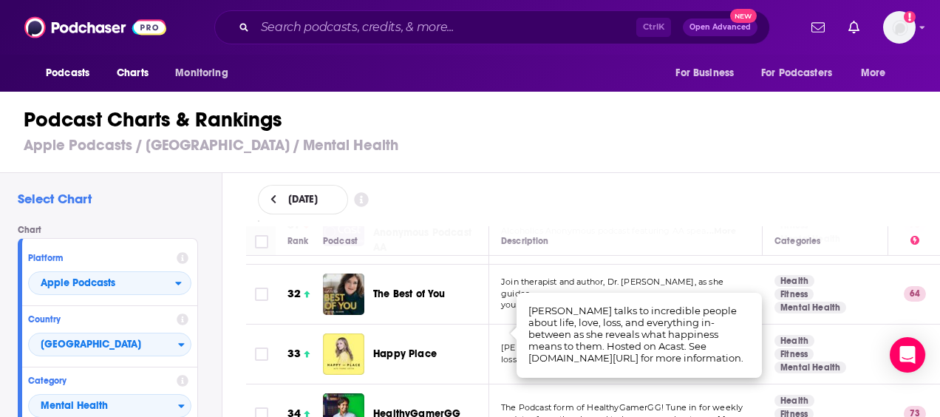
click at [644, 173] on div "[DATE]" at bounding box center [593, 199] width 718 height 53
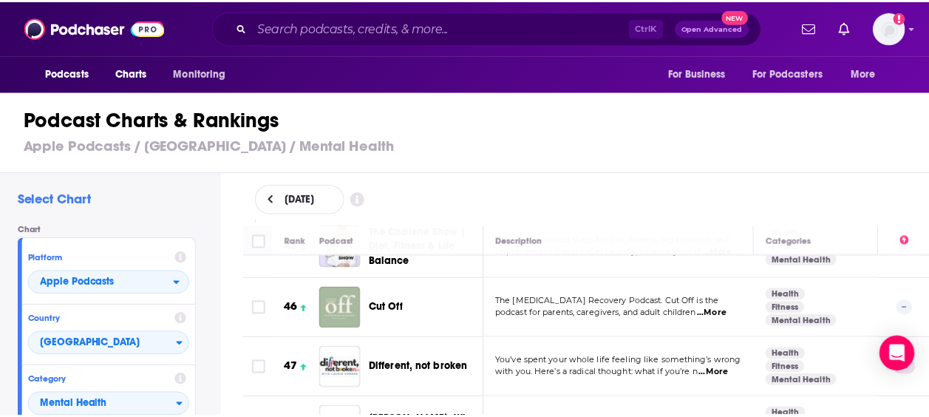
scroll to position [2808, 0]
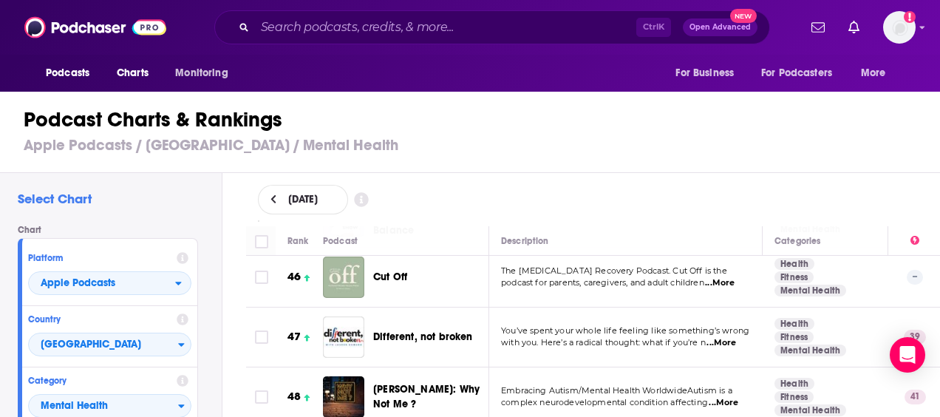
click at [727, 337] on span "...More" at bounding box center [722, 343] width 30 height 12
click at [409, 303] on div "Podcasts Charts Monitoring Ctrl K Open Advanced New For Business For Podcasters…" at bounding box center [470, 208] width 940 height 417
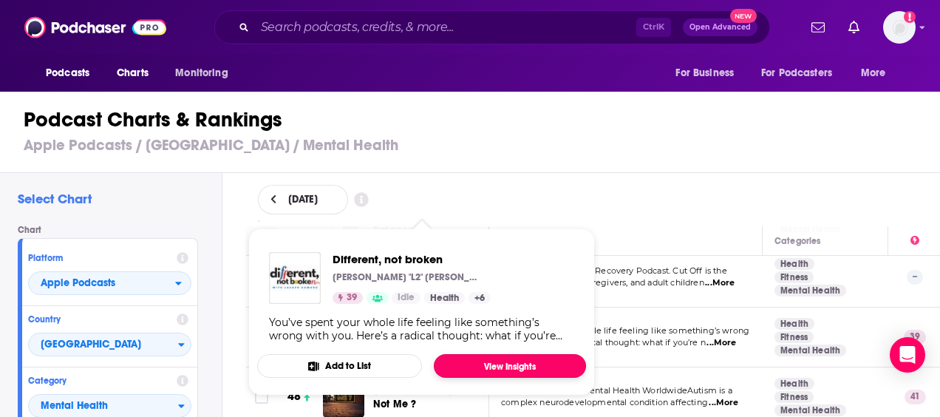
click at [486, 368] on link "View Insights" at bounding box center [510, 366] width 152 height 24
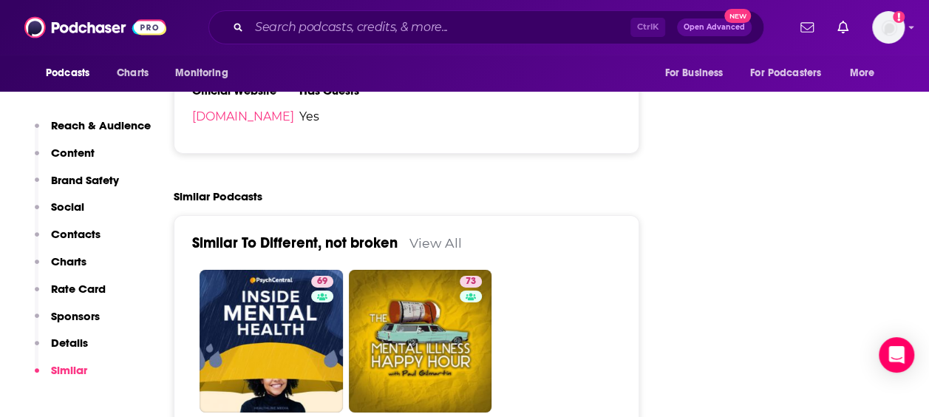
scroll to position [2291, 0]
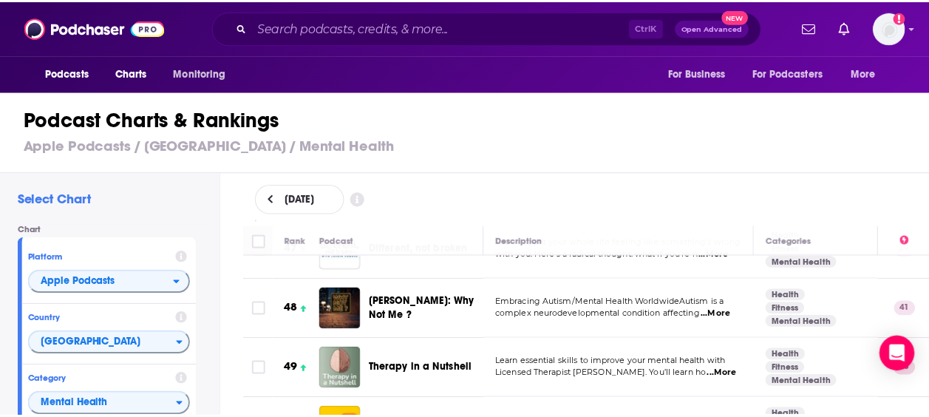
scroll to position [2882, 0]
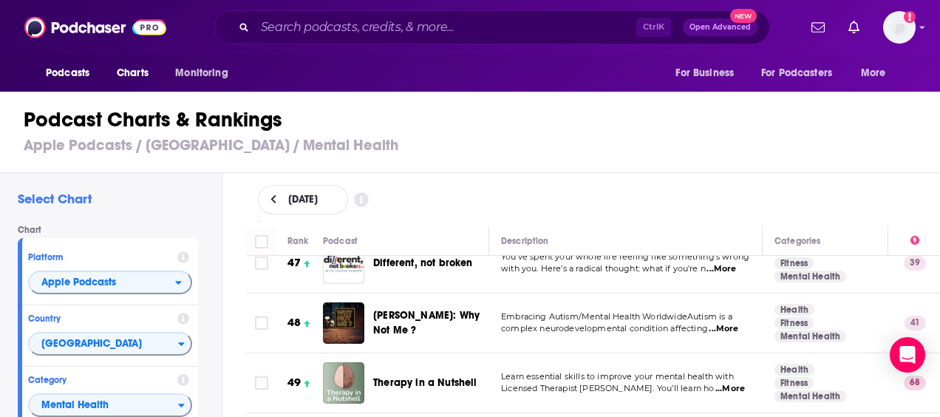
click at [384, 284] on div "Podcasts Charts Monitoring Ctrl K Open Advanced New For Business For Podcasters…" at bounding box center [470, 208] width 940 height 417
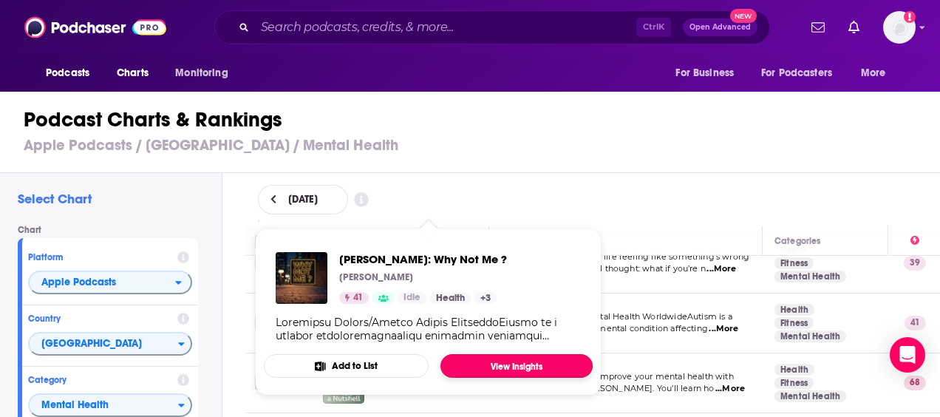
click at [503, 367] on link "View Insights" at bounding box center [516, 366] width 152 height 24
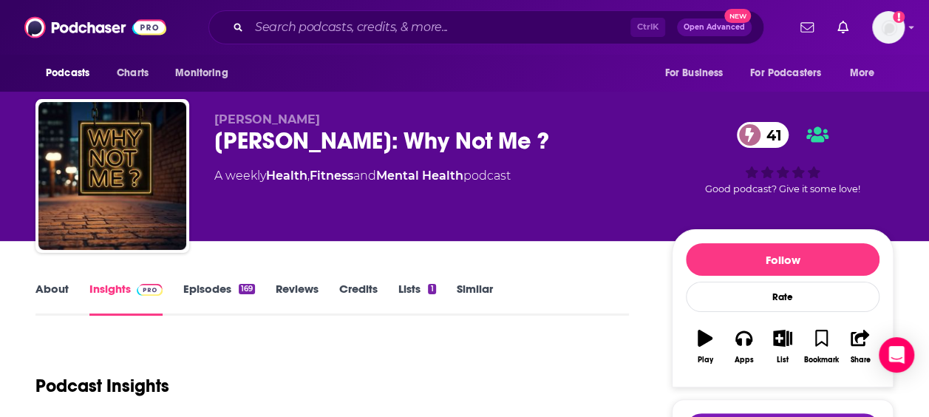
click at [61, 288] on link "About" at bounding box center [51, 299] width 33 height 34
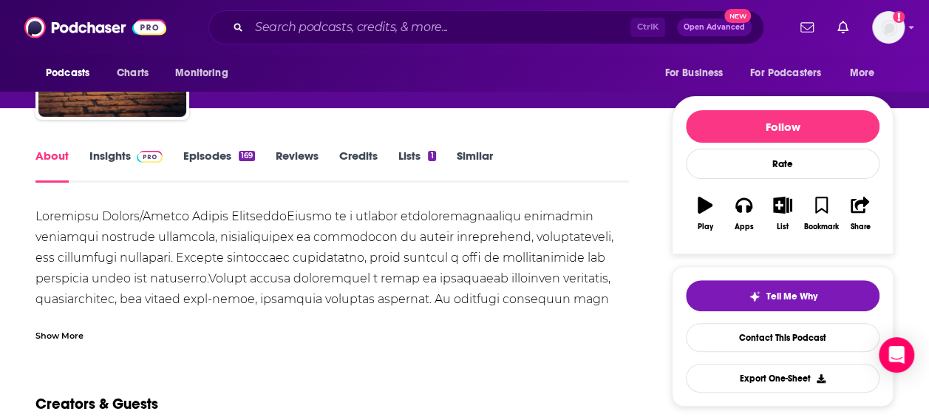
scroll to position [148, 0]
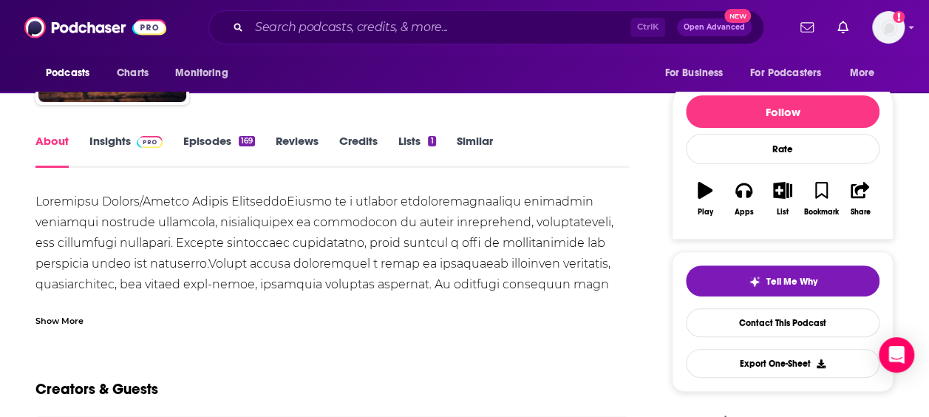
click at [74, 316] on div "Show More" at bounding box center [59, 320] width 48 height 14
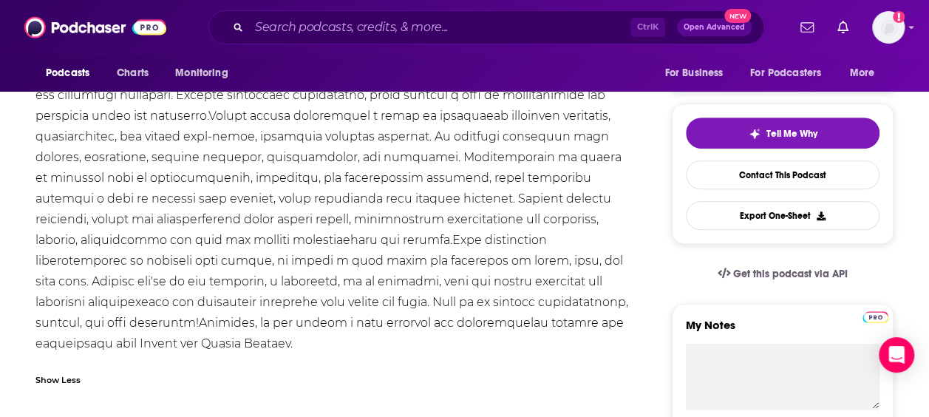
scroll to position [0, 0]
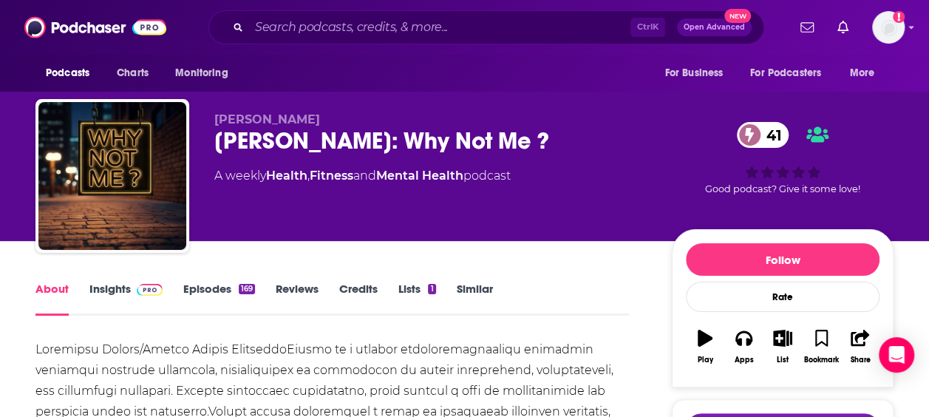
click at [185, 287] on link "Episodes 169" at bounding box center [219, 299] width 72 height 34
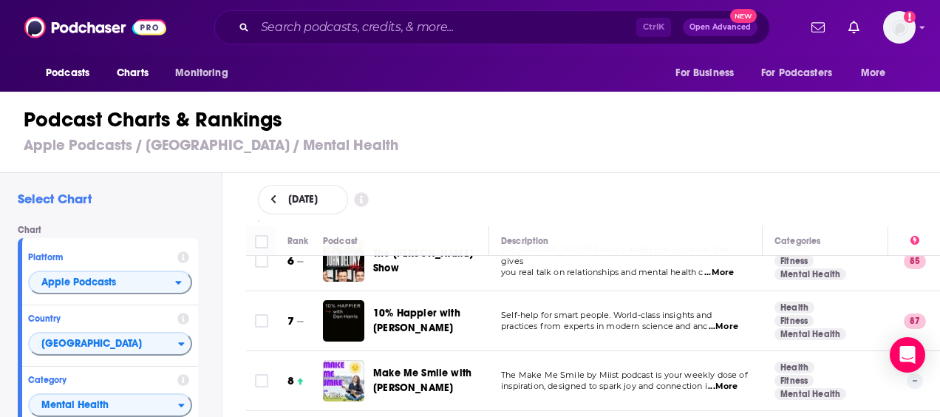
scroll to position [370, 0]
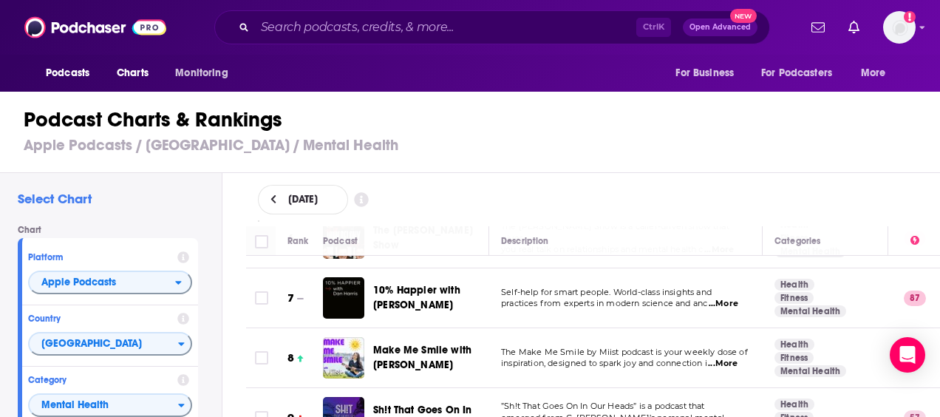
click at [591, 162] on div "Podcast Charts & Rankings Apple Podcasts / [GEOGRAPHIC_DATA] / Mental Health" at bounding box center [476, 131] width 953 height 84
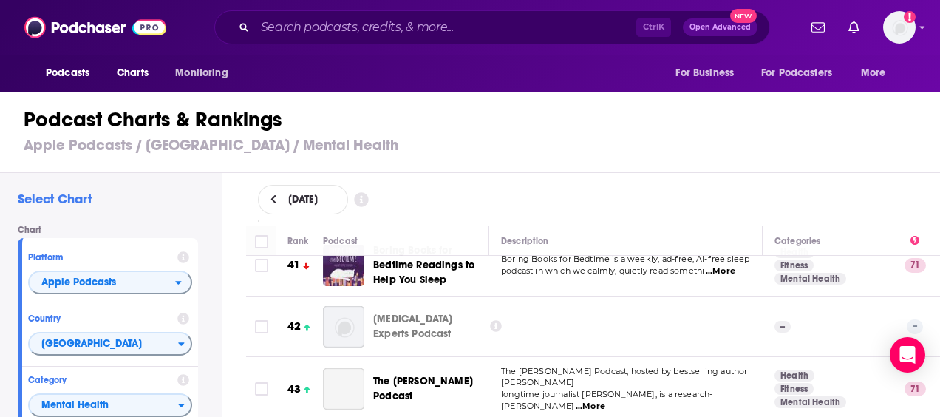
scroll to position [2513, 0]
